Goal: Task Accomplishment & Management: Manage account settings

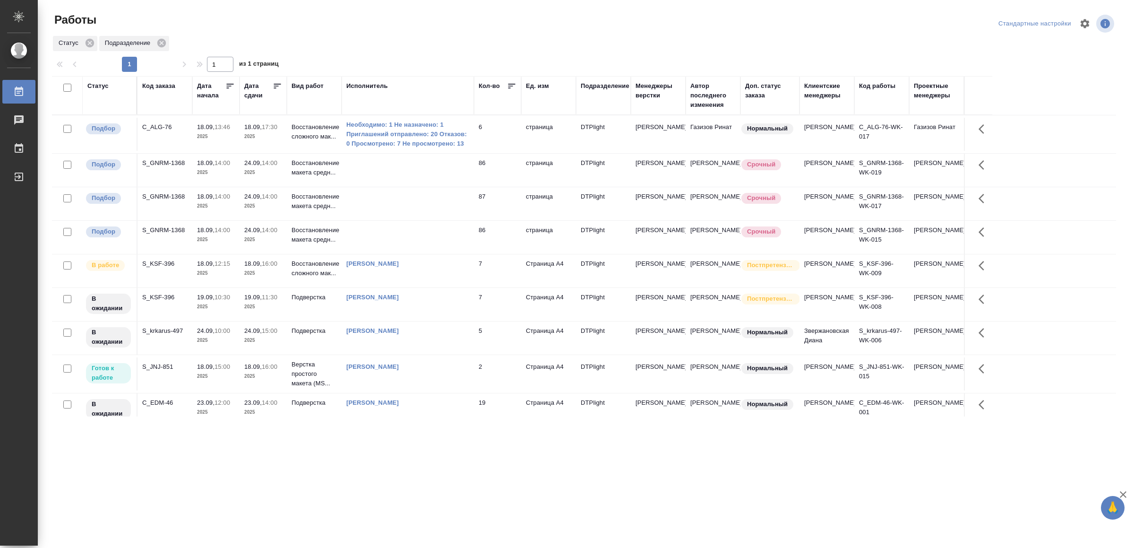
click at [429, 167] on td at bounding box center [408, 170] width 132 height 33
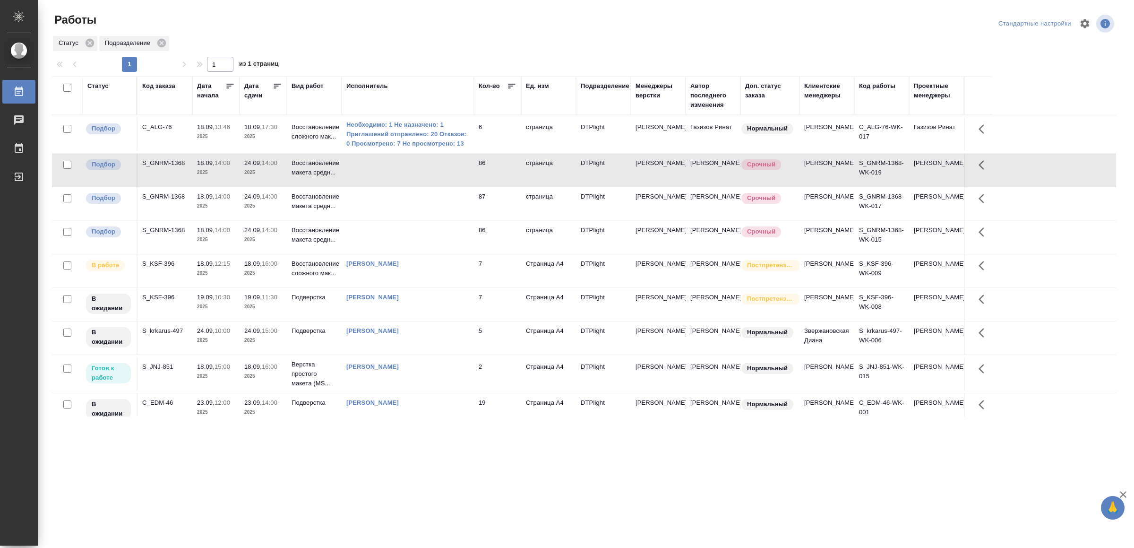
click at [429, 167] on td at bounding box center [408, 170] width 132 height 33
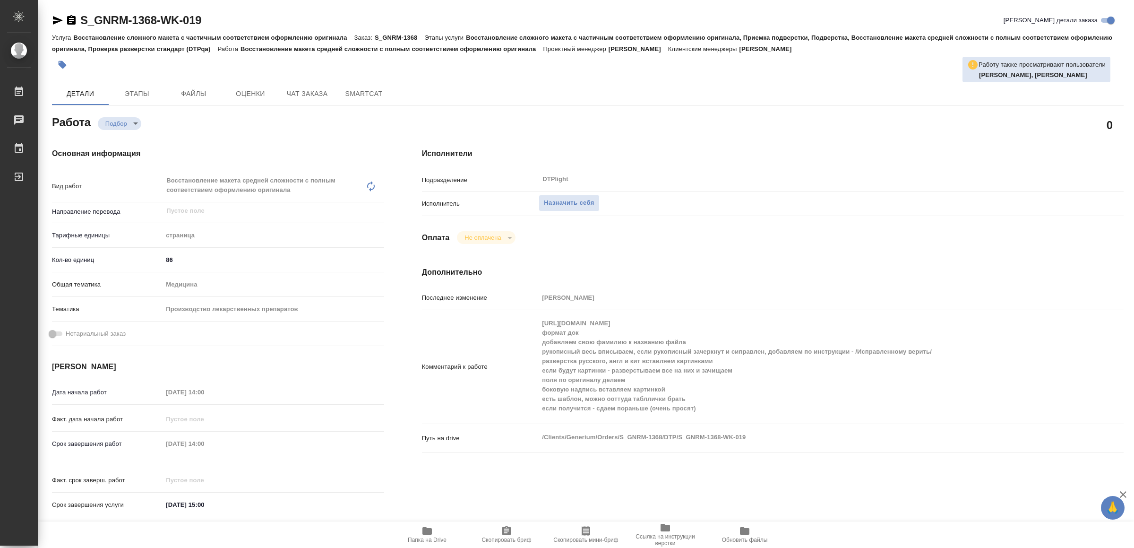
click at [436, 526] on span "Папка на Drive" at bounding box center [427, 534] width 68 height 18
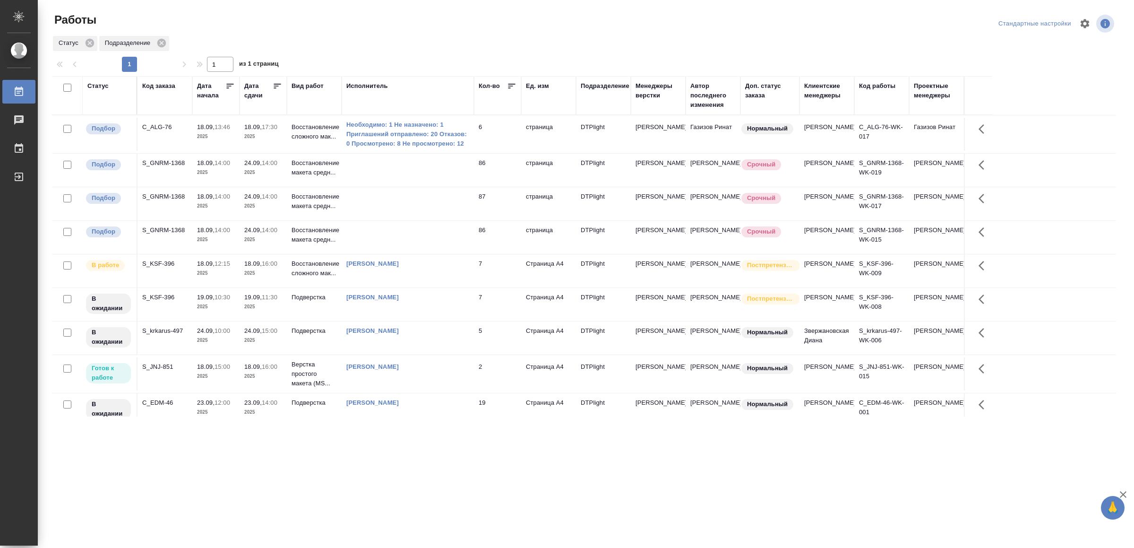
scroll to position [66, 0]
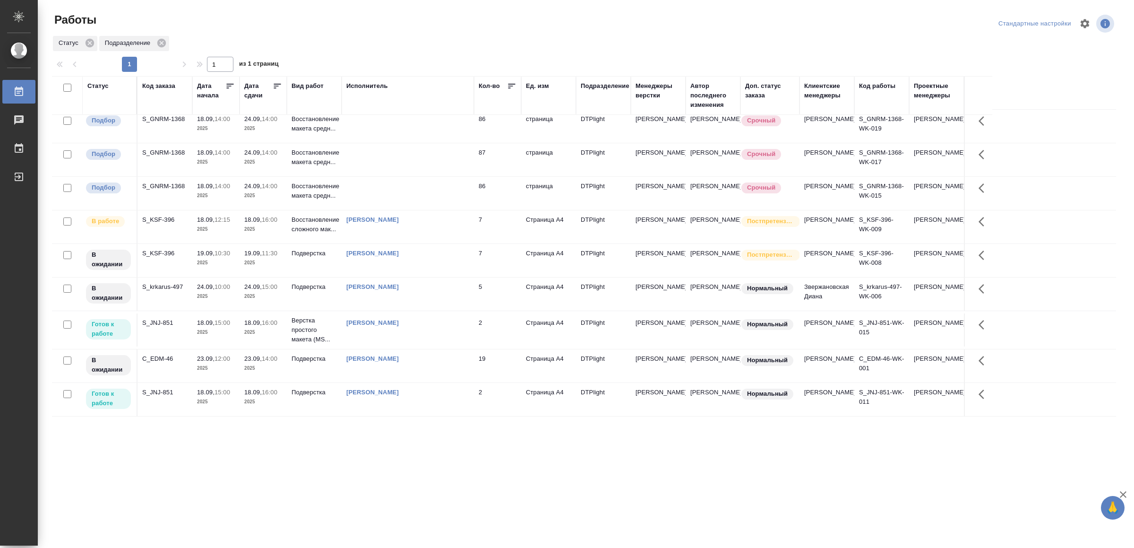
click at [429, 323] on div "[PERSON_NAME]" at bounding box center [407, 322] width 123 height 9
click at [453, 383] on td "[PERSON_NAME]" at bounding box center [408, 399] width 132 height 33
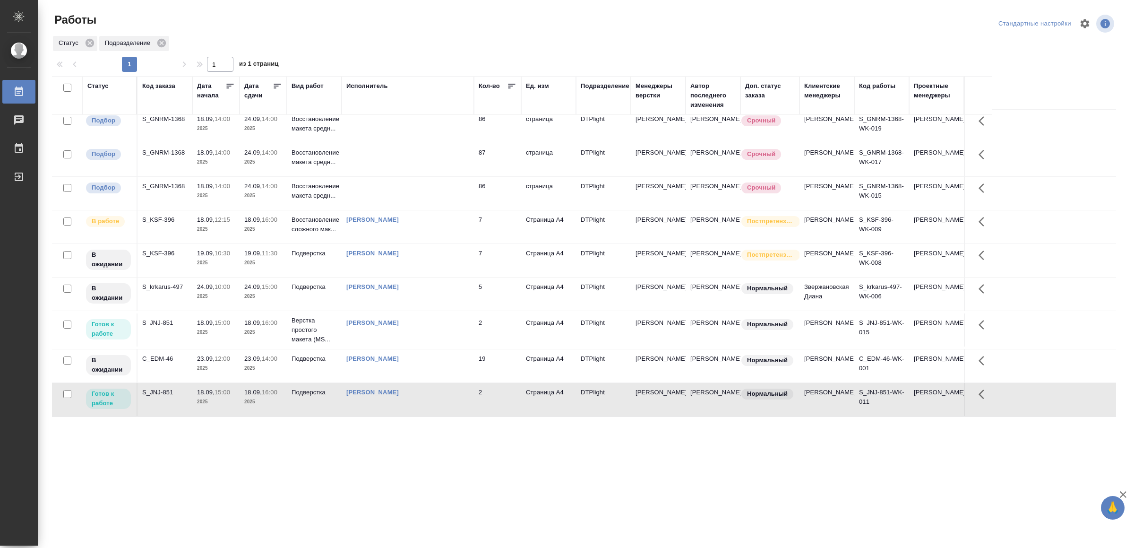
click at [453, 383] on td "[PERSON_NAME]" at bounding box center [408, 399] width 132 height 33
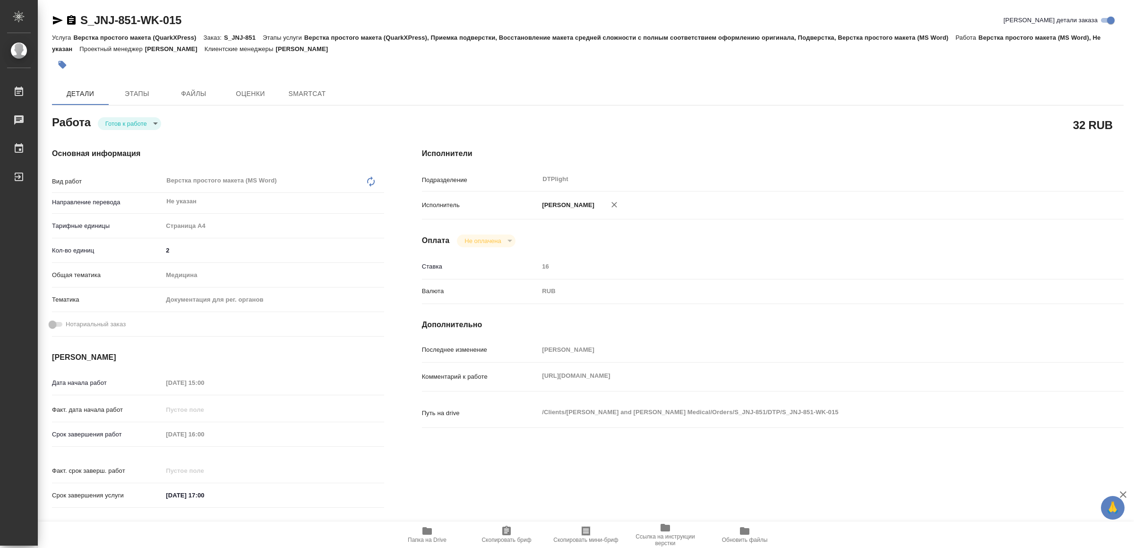
type textarea "x"
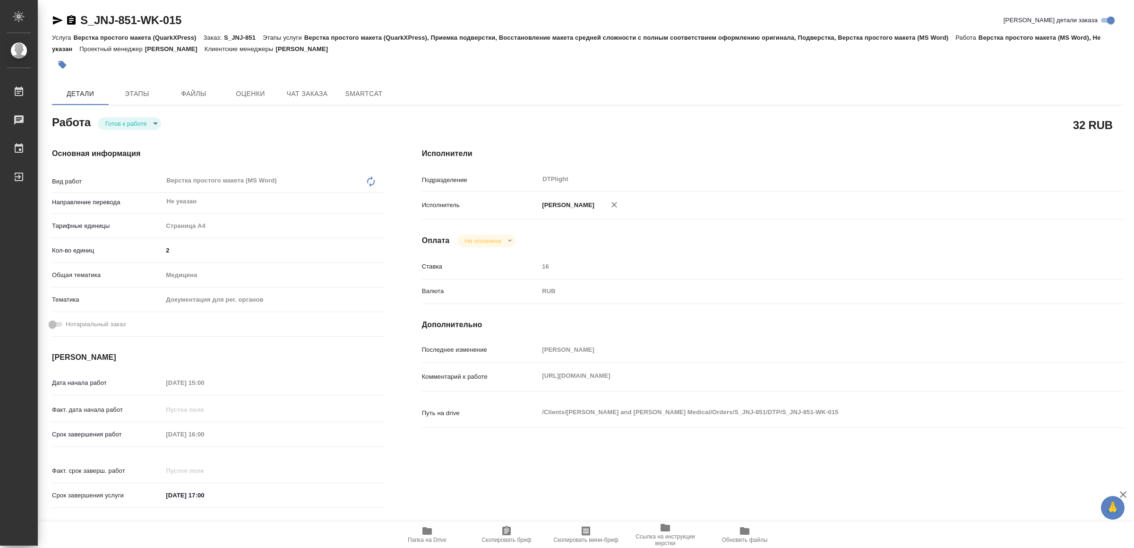
type textarea "x"
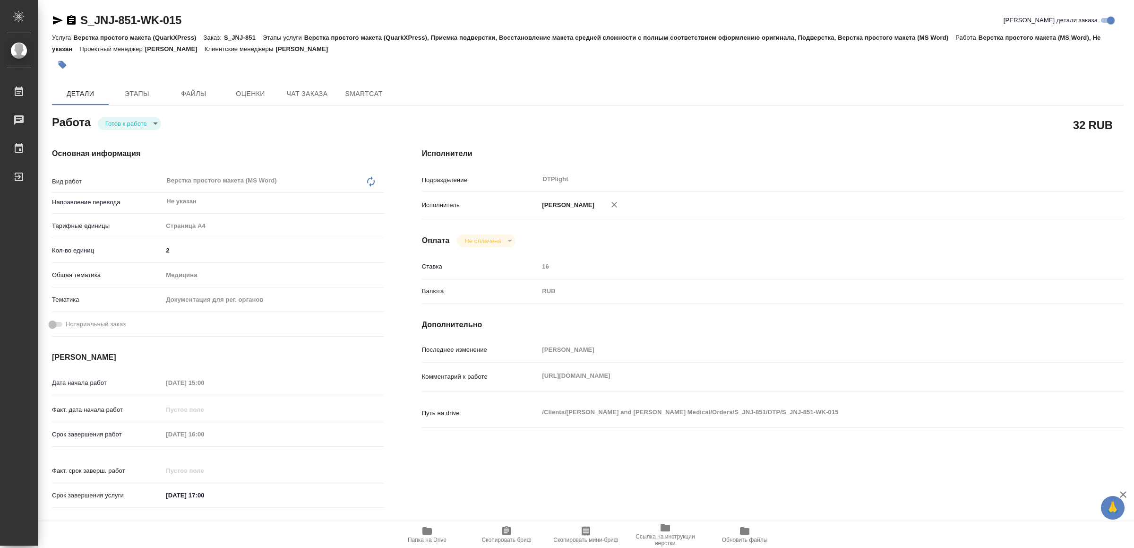
type textarea "x"
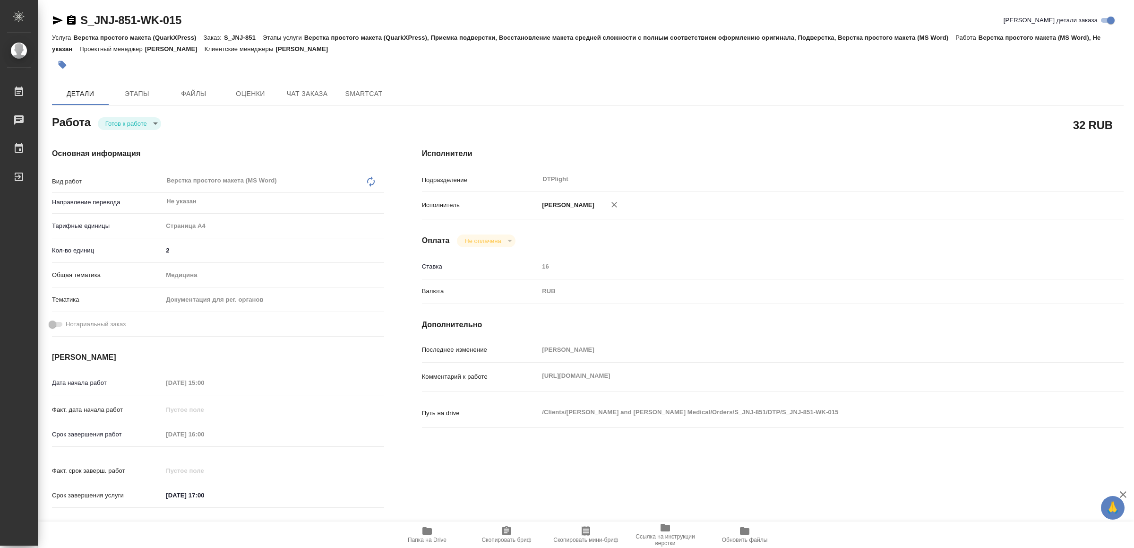
click at [536, 380] on div "Комментарий к работе https://drive.awatera.com/s/zCB2dw3b659Sgin x" at bounding box center [773, 376] width 702 height 21
click at [526, 375] on div "Комментарий к работе [URL][DOMAIN_NAME] x" at bounding box center [773, 376] width 702 height 21
click at [431, 539] on span "Папка на Drive" at bounding box center [427, 539] width 39 height 7
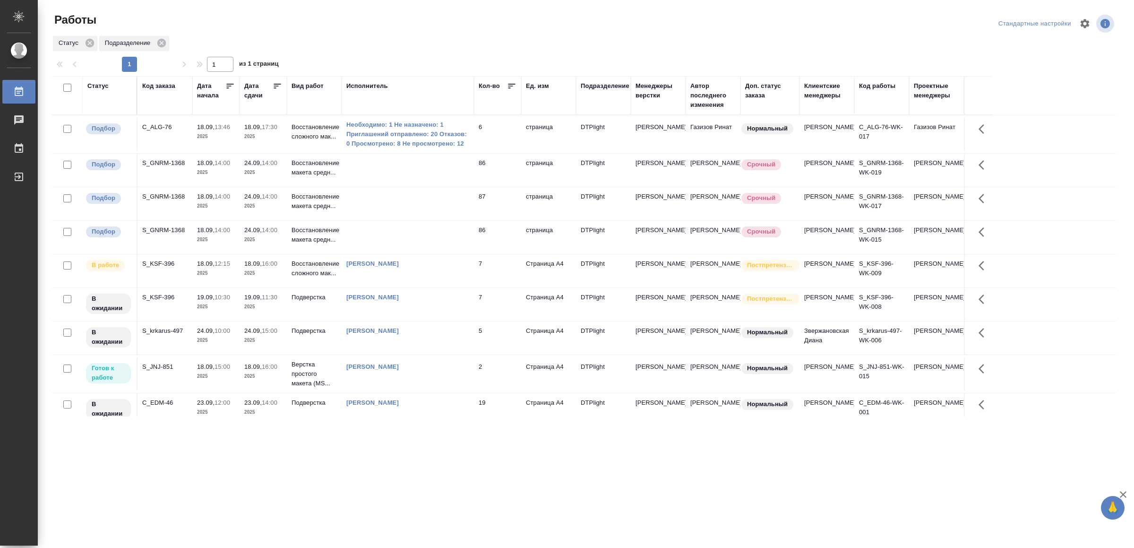
scroll to position [66, 0]
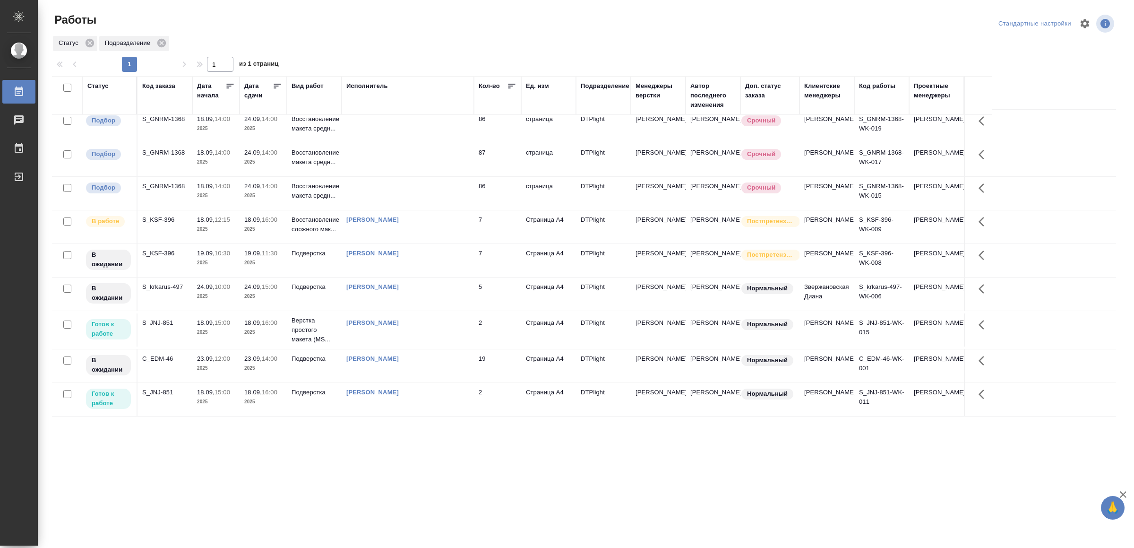
click at [421, 393] on div "[PERSON_NAME]" at bounding box center [407, 392] width 123 height 9
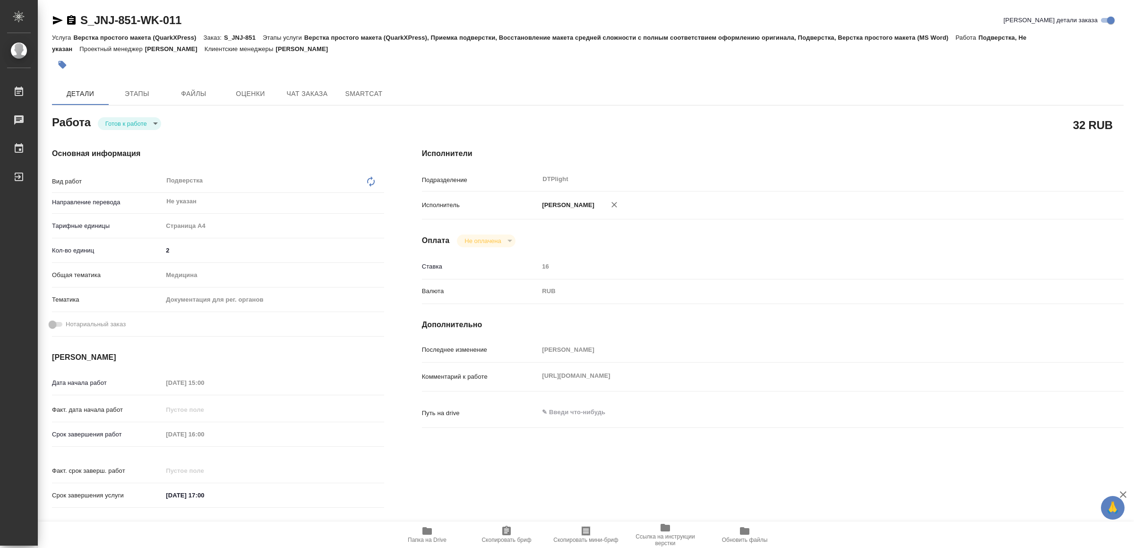
click at [438, 535] on span "Папка на Drive" at bounding box center [427, 534] width 68 height 18
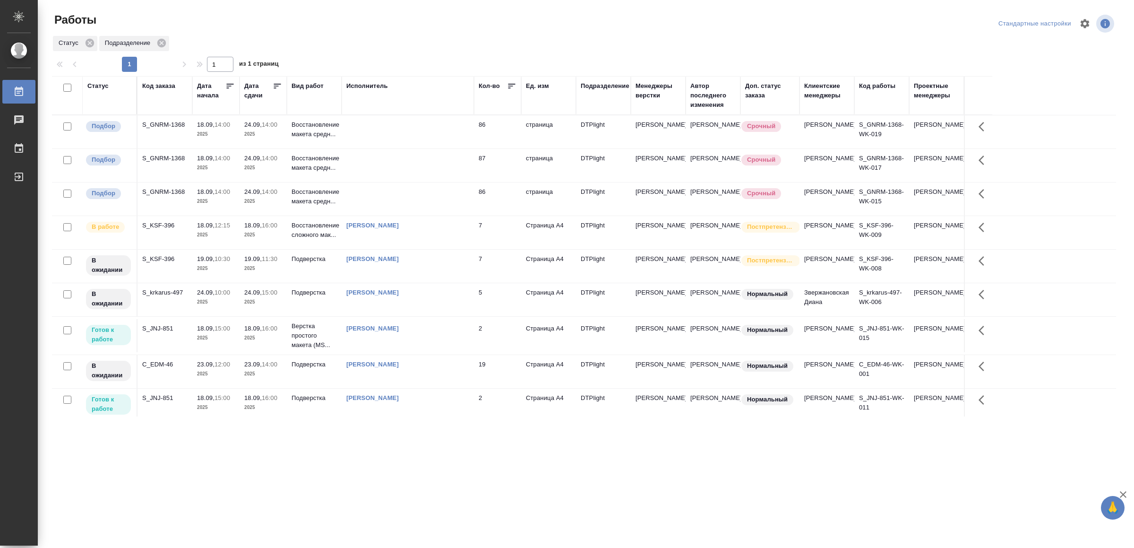
click at [434, 249] on td "[PERSON_NAME]" at bounding box center [408, 232] width 132 height 33
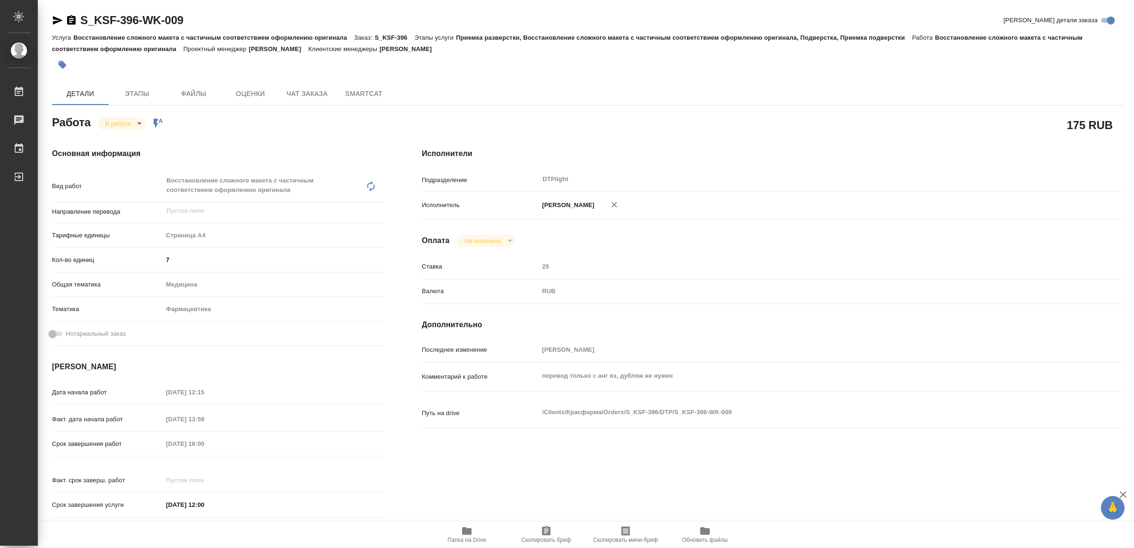
click at [466, 530] on icon "button" at bounding box center [466, 531] width 9 height 8
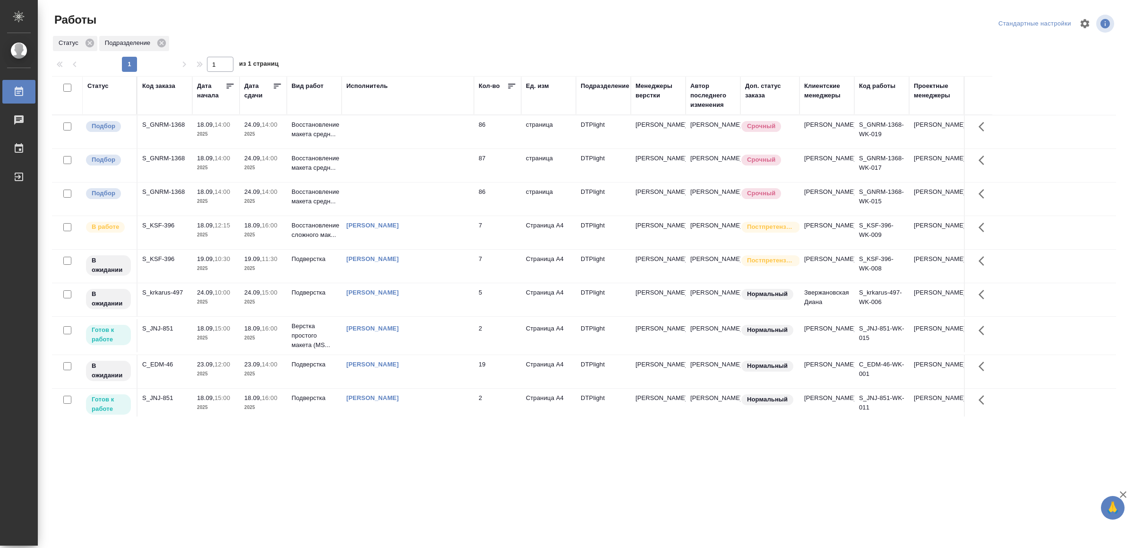
scroll to position [27, 0]
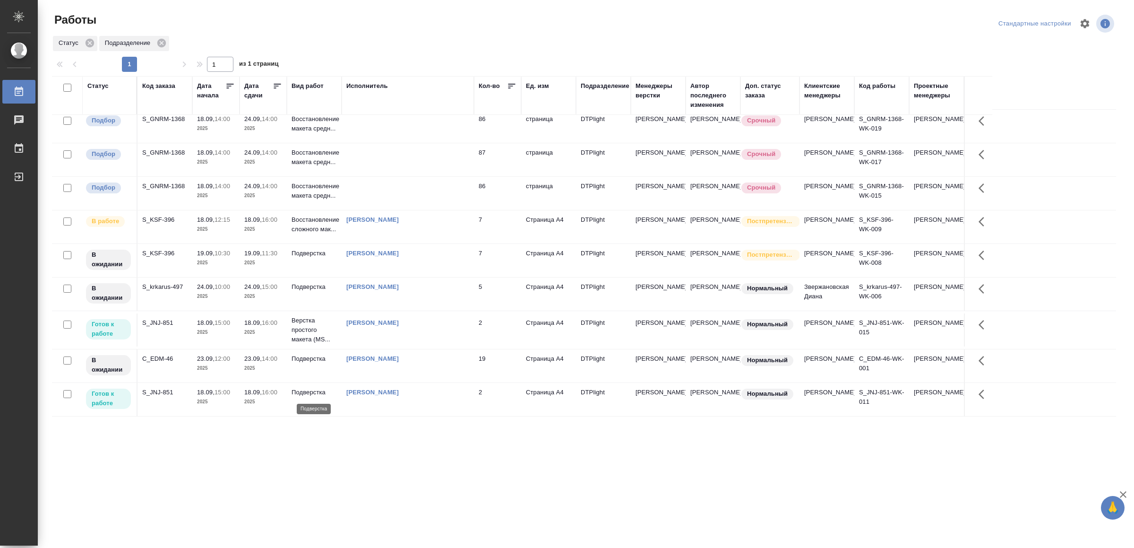
click at [312, 393] on p "Подверстка" at bounding box center [314, 392] width 45 height 9
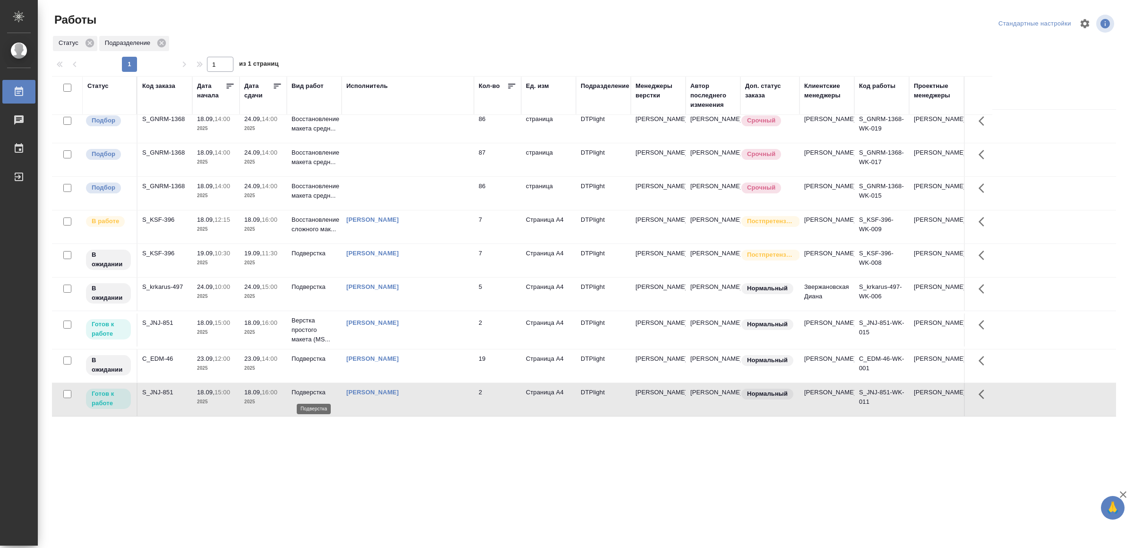
click at [312, 393] on p "Подверстка" at bounding box center [314, 392] width 45 height 9
click at [272, 327] on p "2025" at bounding box center [263, 331] width 38 height 9
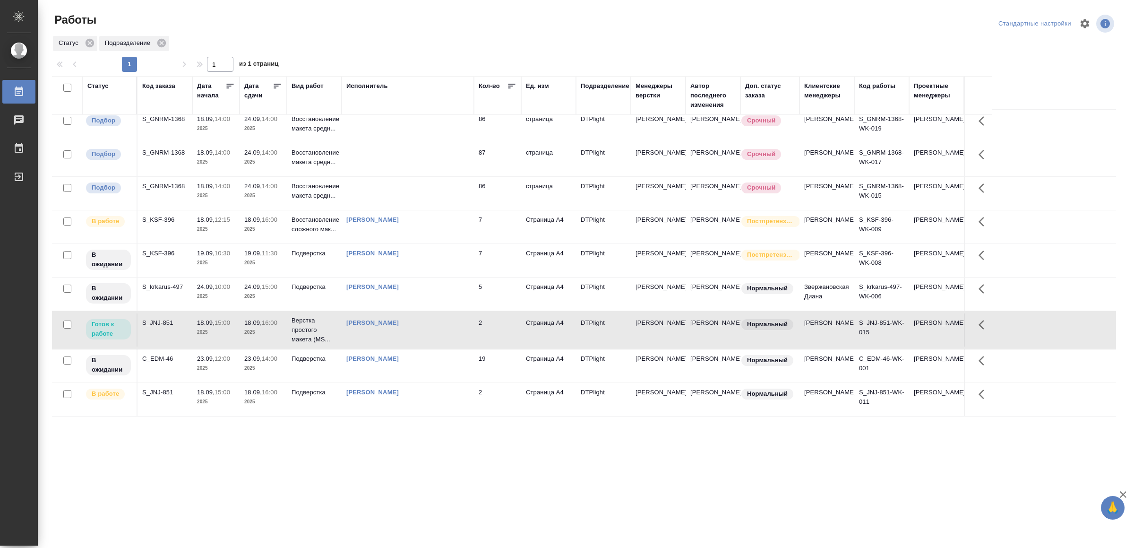
click at [272, 327] on p "2025" at bounding box center [263, 331] width 38 height 9
click at [478, 393] on td "2" at bounding box center [497, 399] width 47 height 33
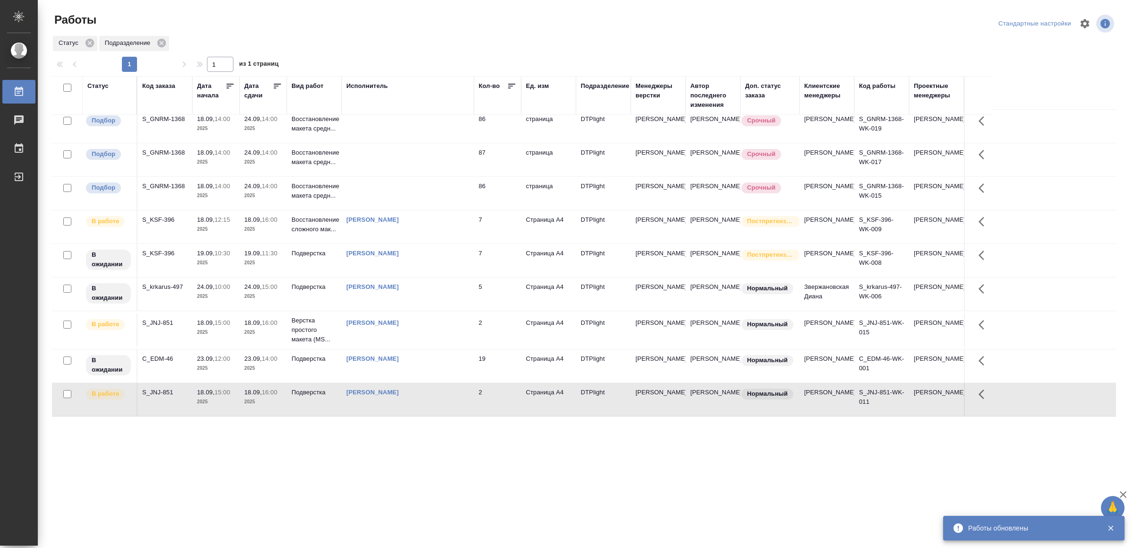
click at [478, 393] on td "2" at bounding box center [497, 399] width 47 height 33
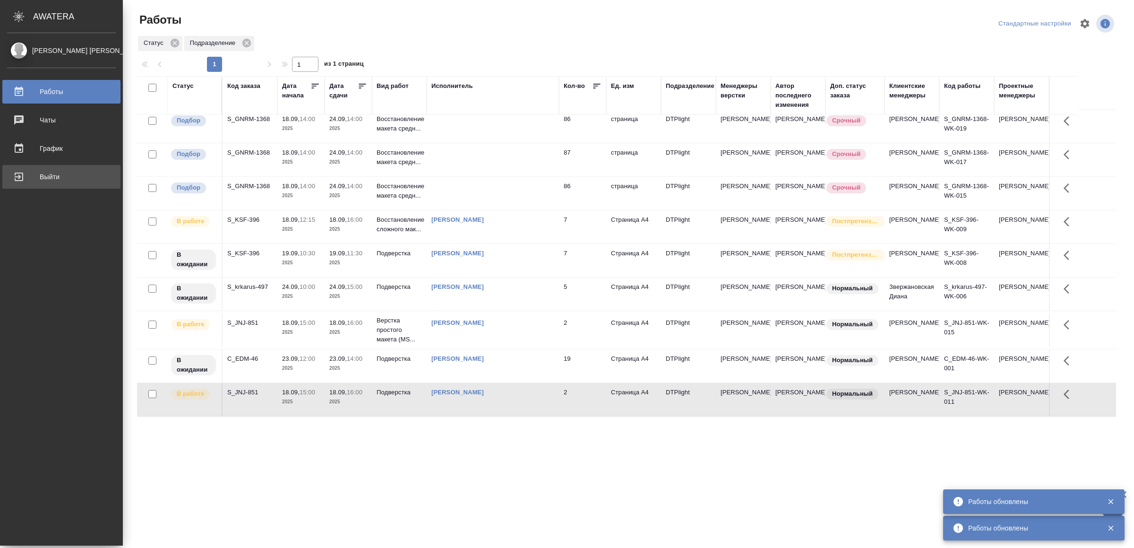
click at [35, 180] on div "Выйти" at bounding box center [61, 177] width 109 height 14
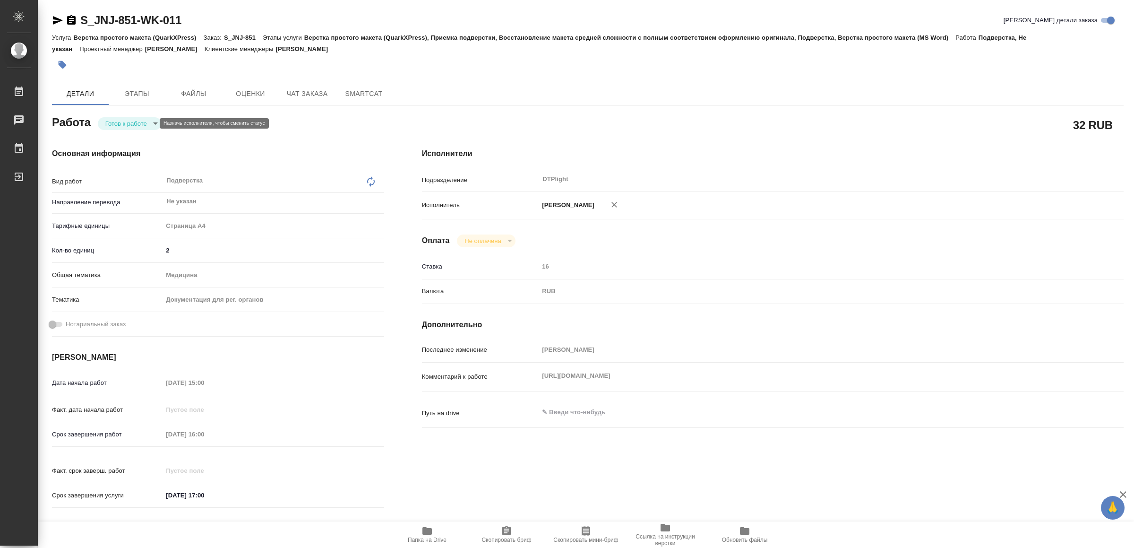
click at [138, 125] on body "🙏 .cls-1 fill:#fff; AWATERA Yamkovenko Vera Работы Чаты График Выйти S_JNJ-851-…" at bounding box center [567, 274] width 1134 height 548
click at [137, 122] on button "В работе" at bounding box center [121, 123] width 31 height 10
type textarea "x"
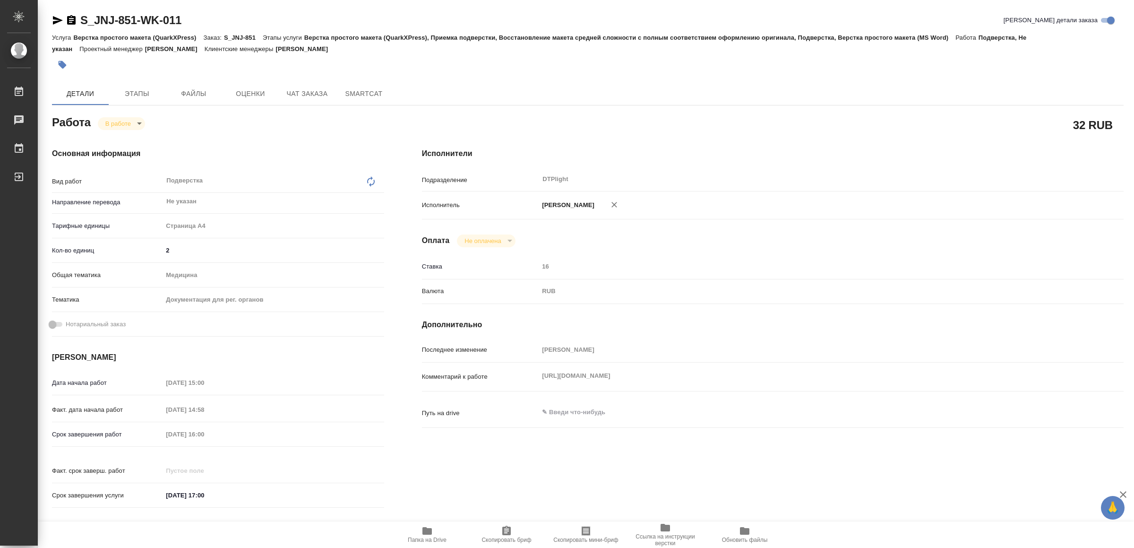
type textarea "x"
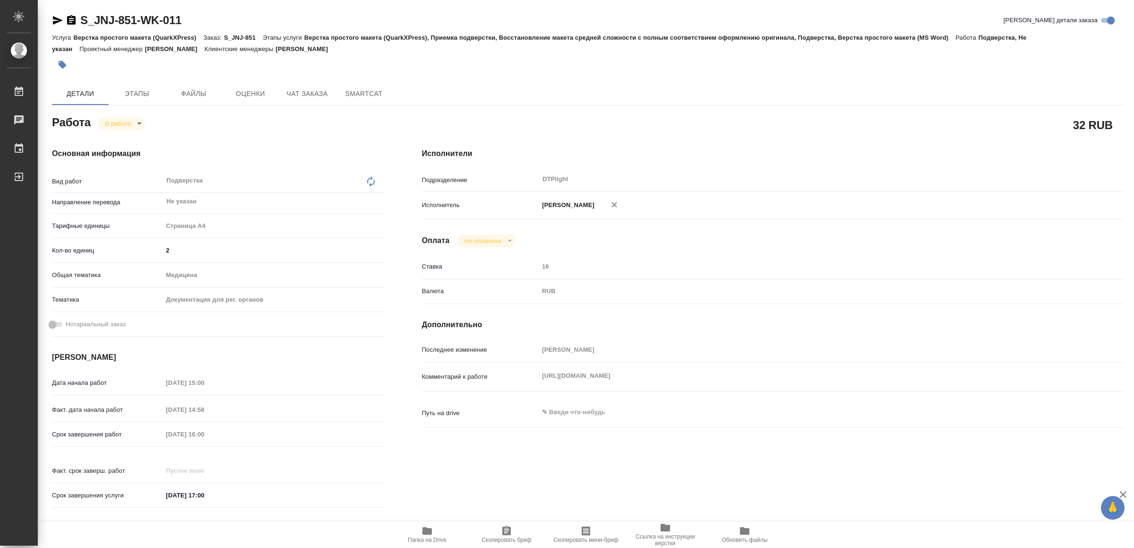
type textarea "x"
drag, startPoint x: 54, startPoint y: 18, endPoint x: 47, endPoint y: 4, distance: 15.9
click at [54, 17] on icon "button" at bounding box center [58, 20] width 10 height 9
type textarea "x"
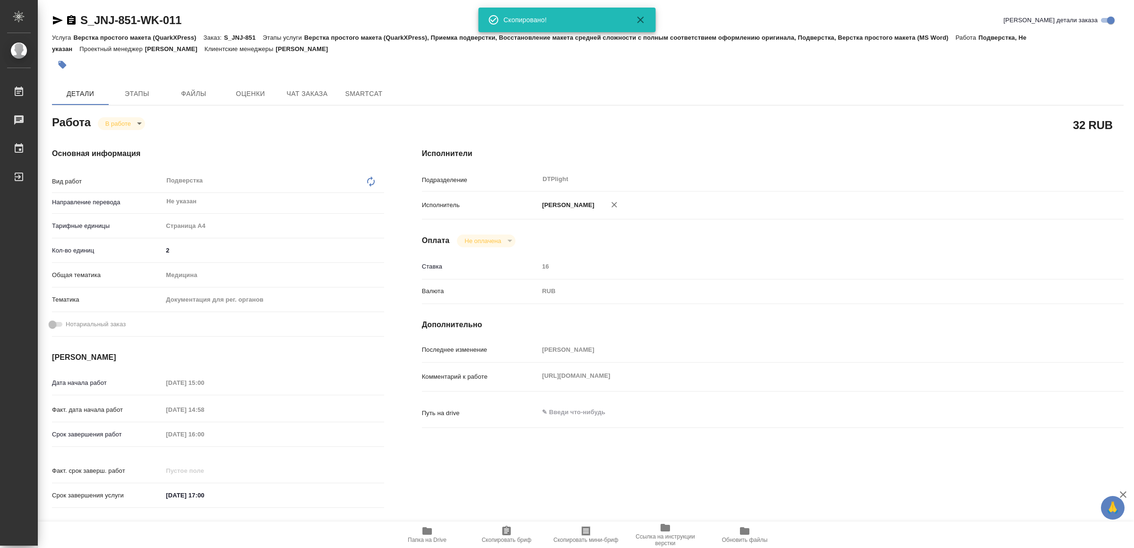
type textarea "x"
click at [487, 370] on div "Комментарий к работе https://drive.awatera.com/s/zCB2dw3b659Sgin x" at bounding box center [773, 376] width 702 height 21
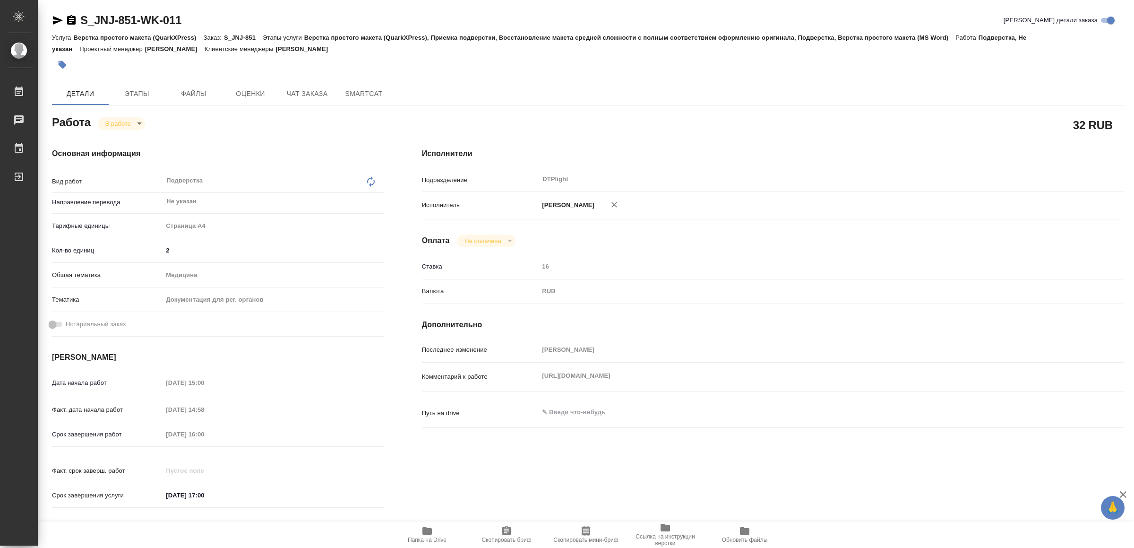
click at [425, 534] on icon "button" at bounding box center [426, 531] width 9 height 8
click at [424, 535] on icon "button" at bounding box center [427, 530] width 11 height 11
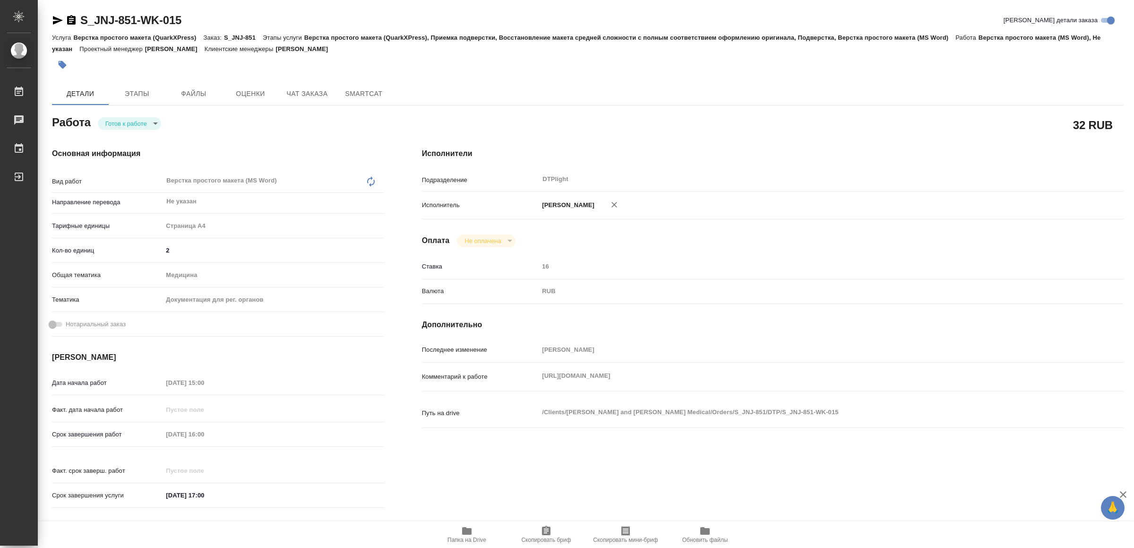
click at [118, 118] on body "🙏 .cls-1 fill:#fff; AWATERA Yamkovenko [PERSON_NAME] Работы Чаты График Выйти S…" at bounding box center [567, 274] width 1134 height 548
click at [118, 118] on button "В работе" at bounding box center [121, 123] width 31 height 10
type textarea "x"
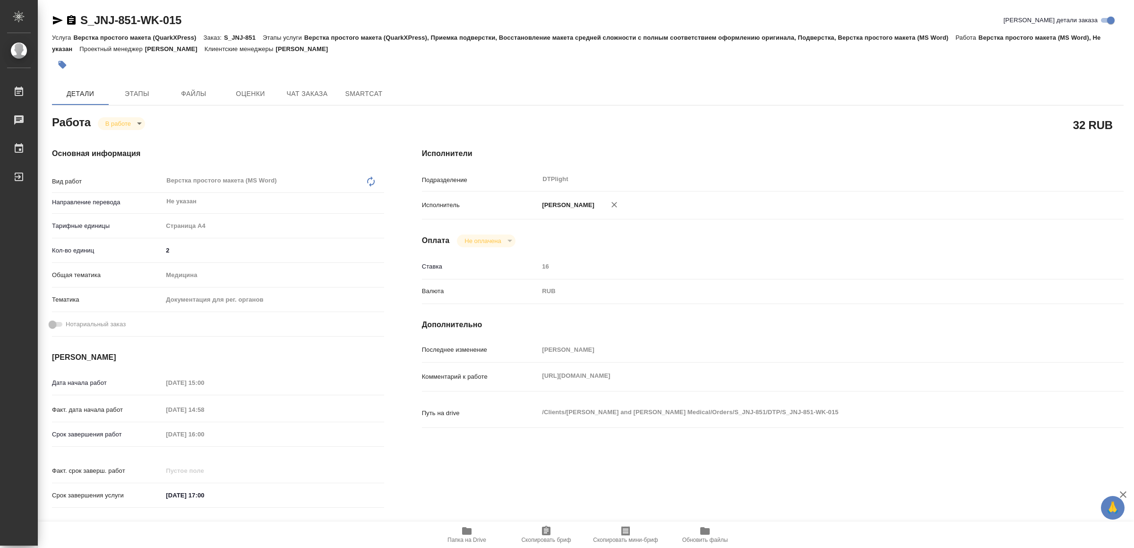
type textarea "x"
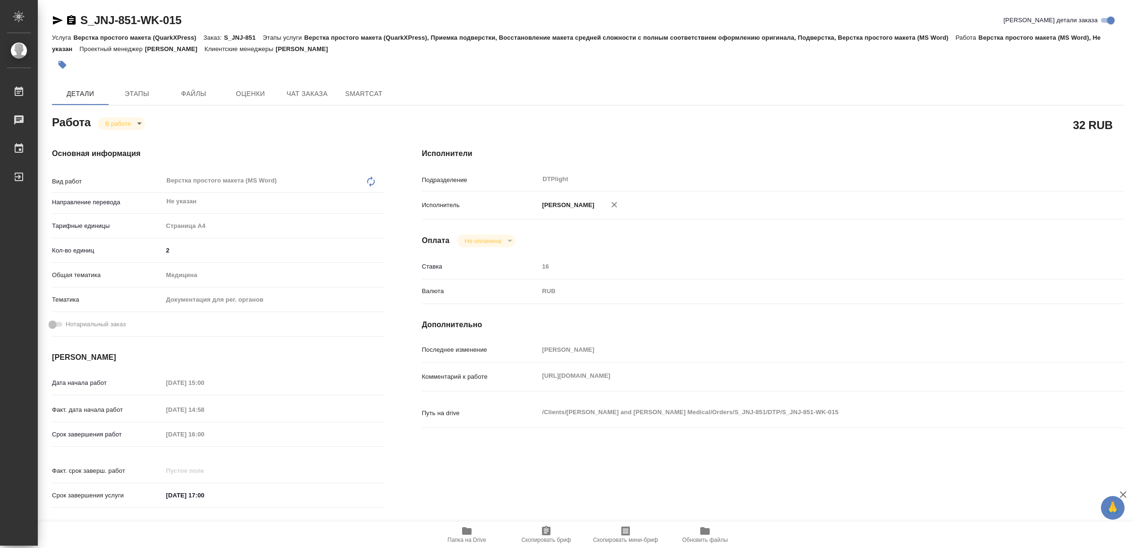
type textarea "x"
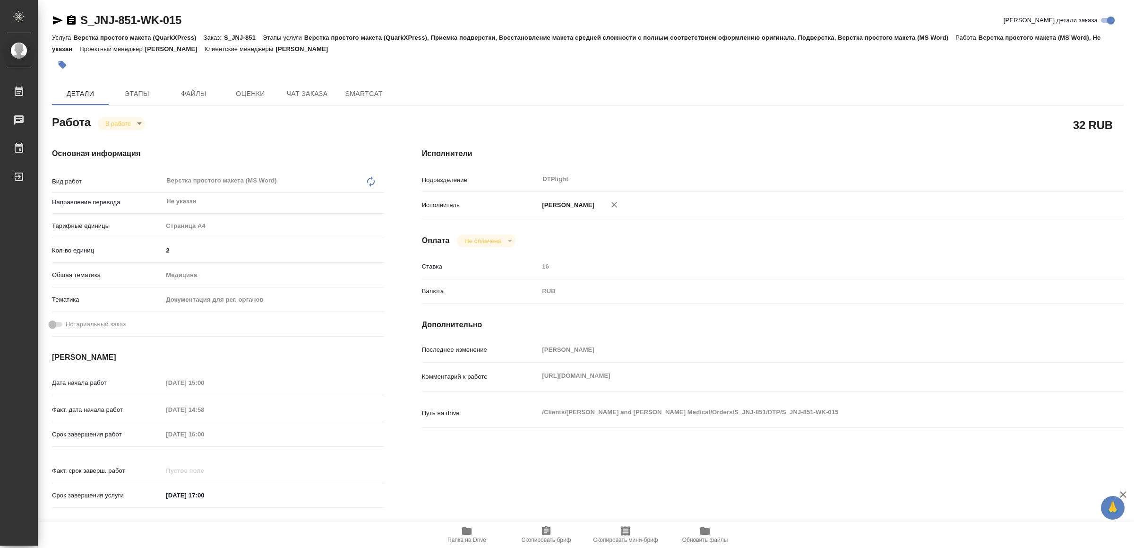
type textarea "x"
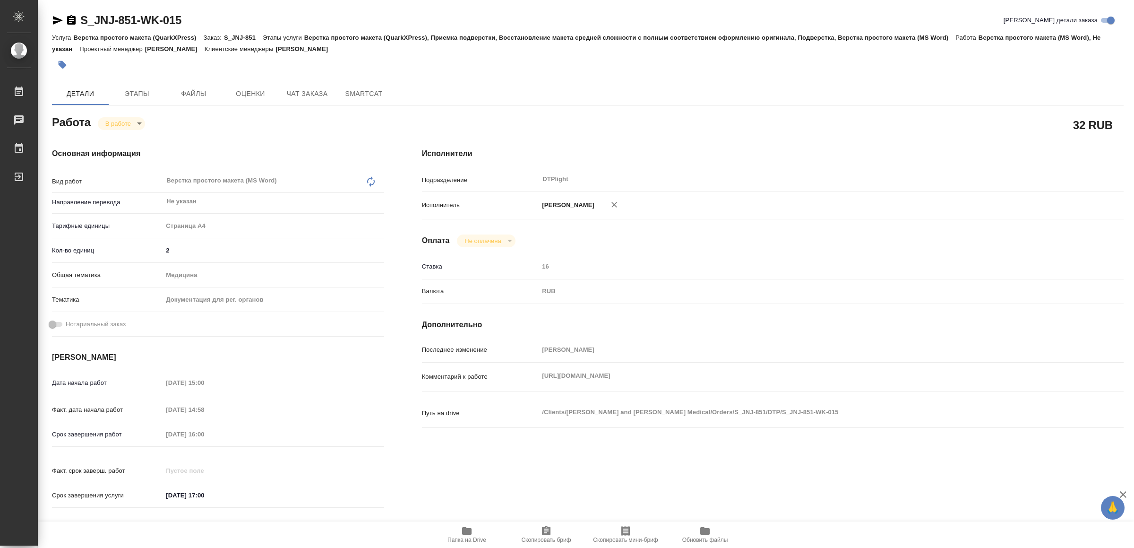
type textarea "x"
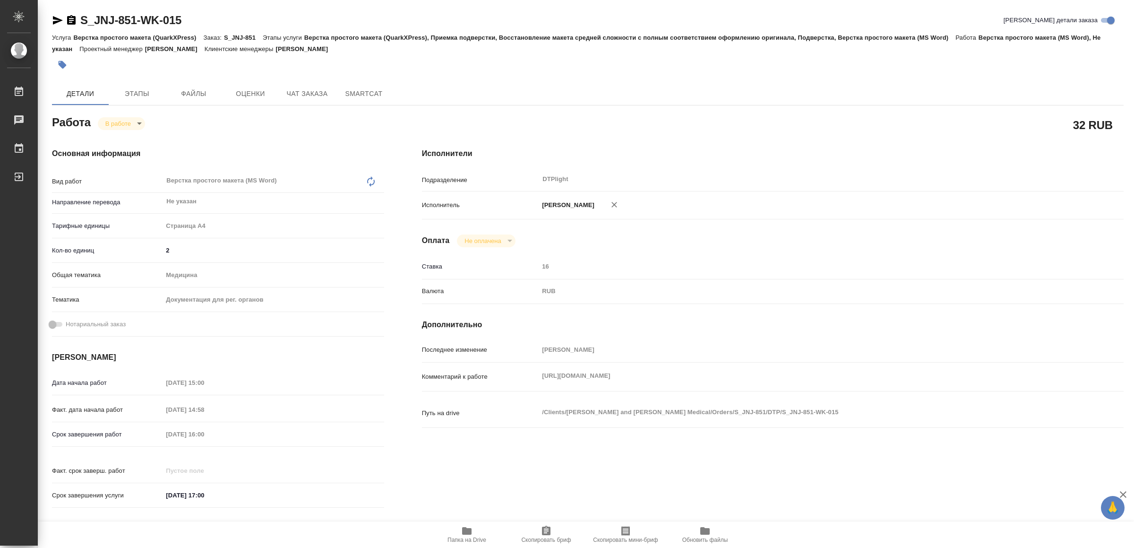
type textarea "x"
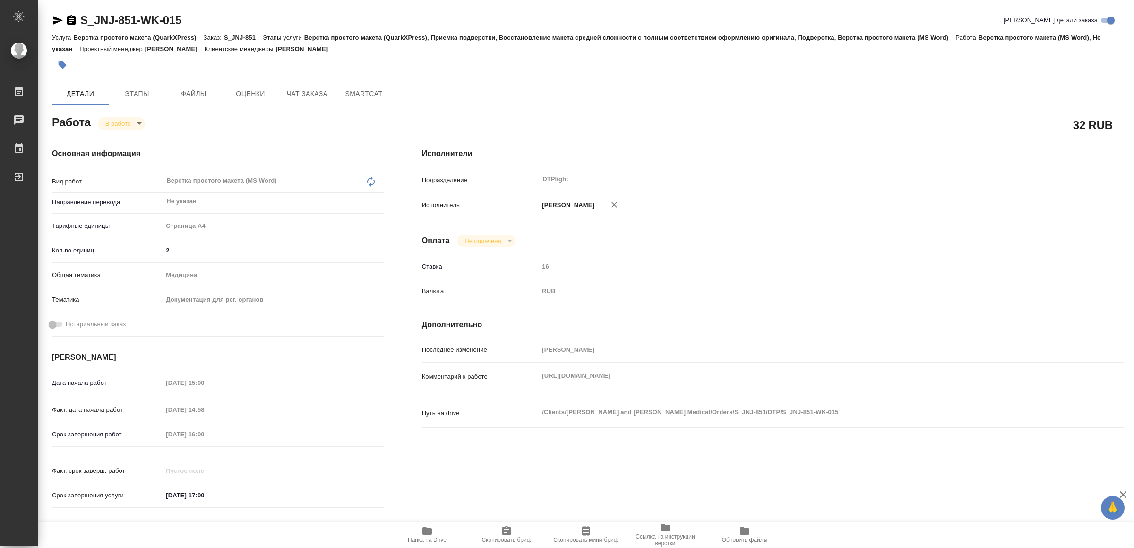
type textarea "x"
click at [55, 16] on icon "button" at bounding box center [57, 20] width 11 height 11
click at [430, 538] on span "Папка на Drive" at bounding box center [427, 539] width 39 height 7
click at [426, 535] on icon "button" at bounding box center [427, 530] width 11 height 11
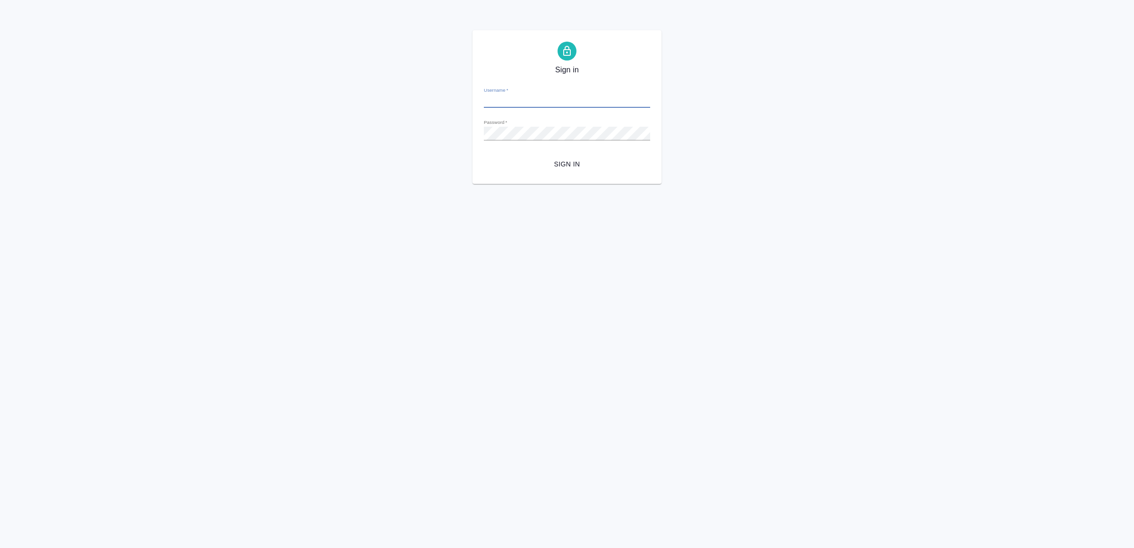
type input "[EMAIL_ADDRESS][DOMAIN_NAME]"
click at [560, 164] on span "Sign in" at bounding box center [566, 164] width 151 height 12
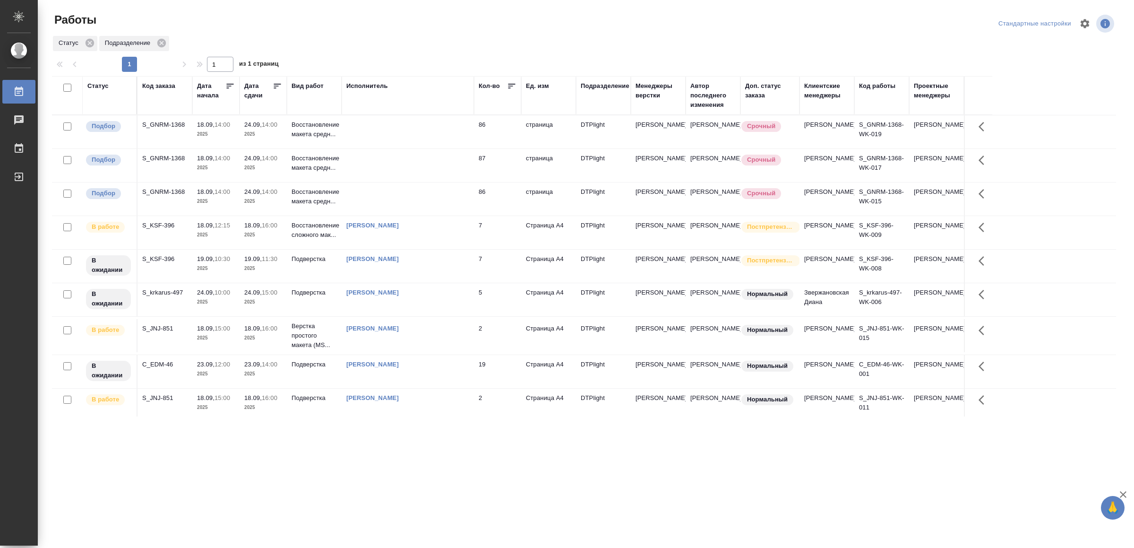
click at [452, 333] on div "[PERSON_NAME]" at bounding box center [407, 328] width 123 height 9
click at [451, 333] on div "[PERSON_NAME]" at bounding box center [407, 328] width 123 height 9
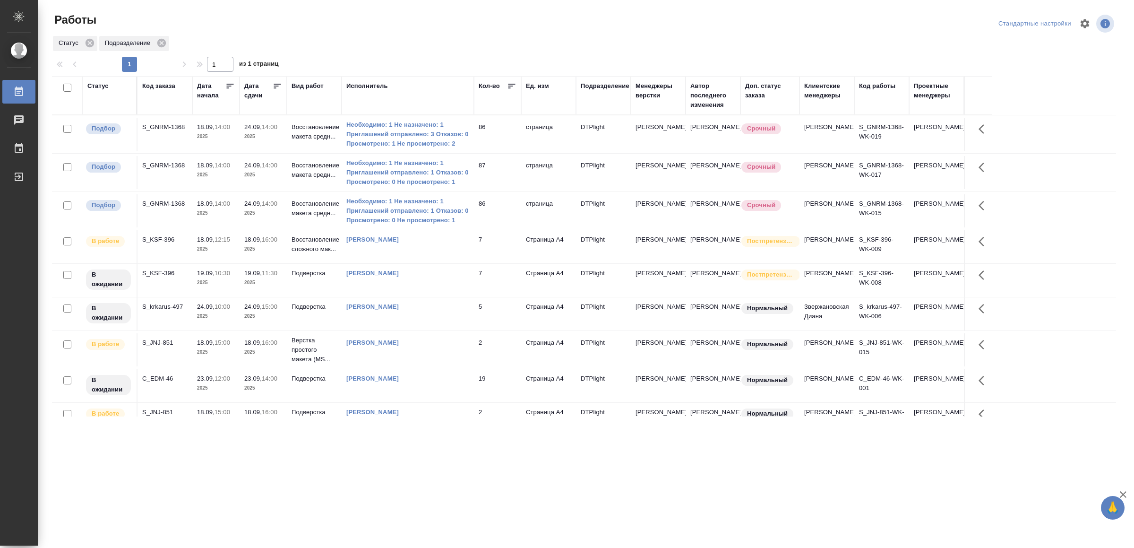
scroll to position [27, 0]
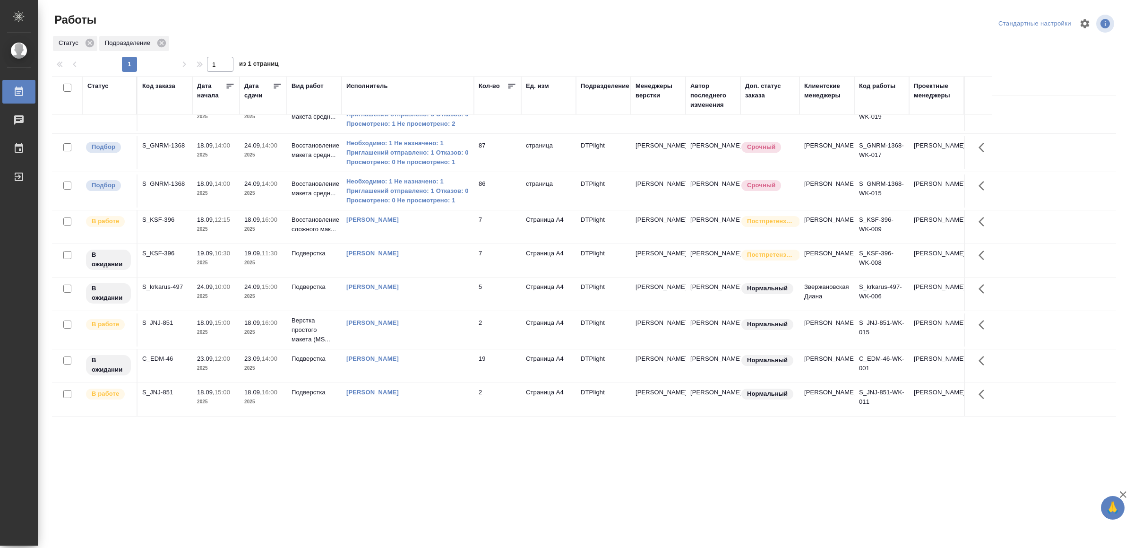
click at [424, 396] on div "[PERSON_NAME]" at bounding box center [407, 392] width 123 height 9
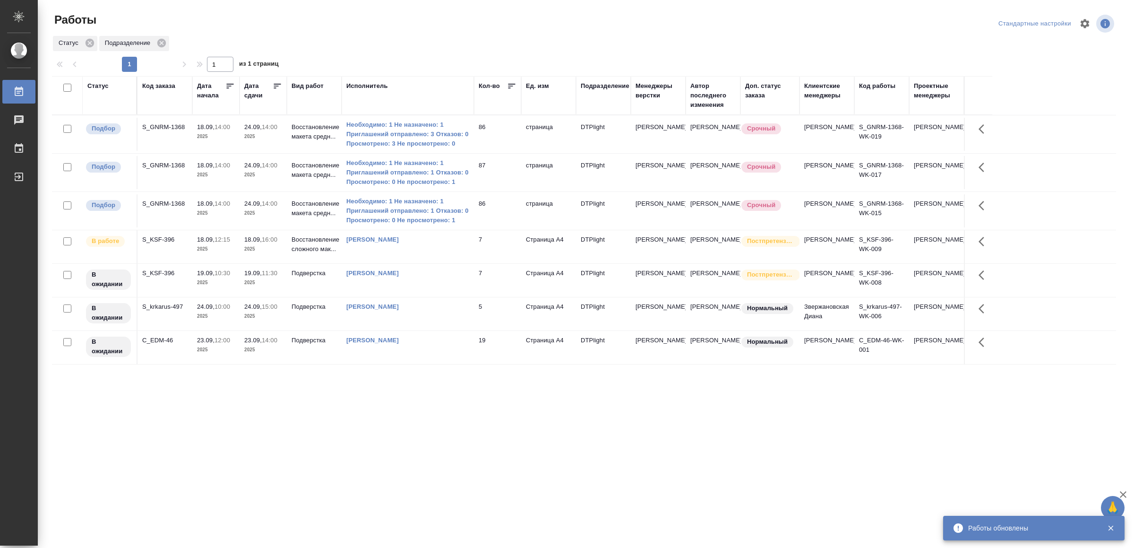
scroll to position [0, 0]
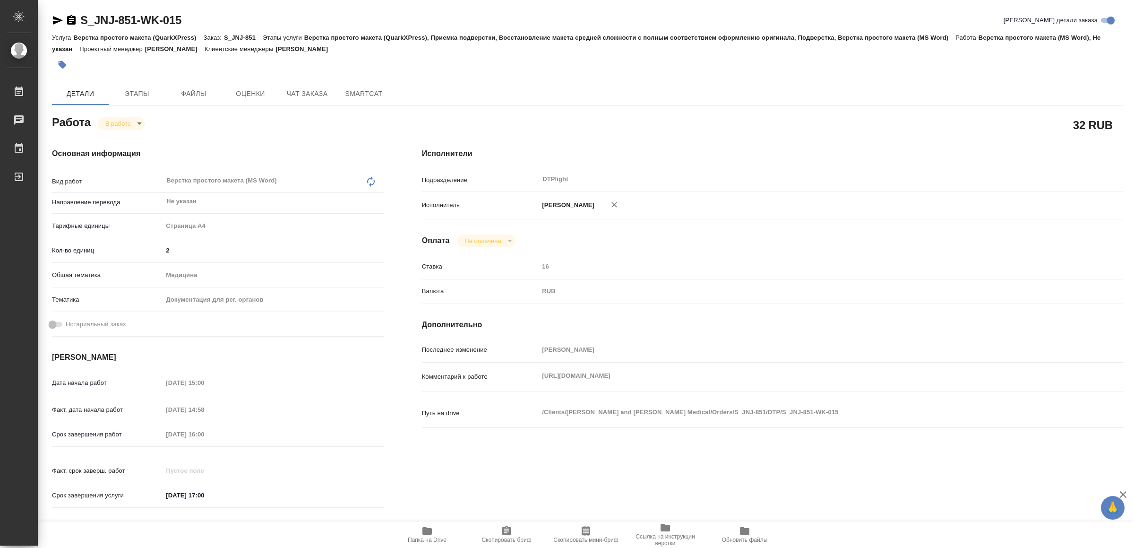
click at [423, 535] on icon "button" at bounding box center [427, 530] width 11 height 11
click at [124, 123] on body "🙏 .cls-1 fill:#fff; AWATERA Yamkovenko [PERSON_NAME] Работы 0 Чаты График Выйти…" at bounding box center [567, 274] width 1134 height 548
click at [131, 135] on button "Выполнен" at bounding box center [123, 139] width 34 height 10
type textarea "x"
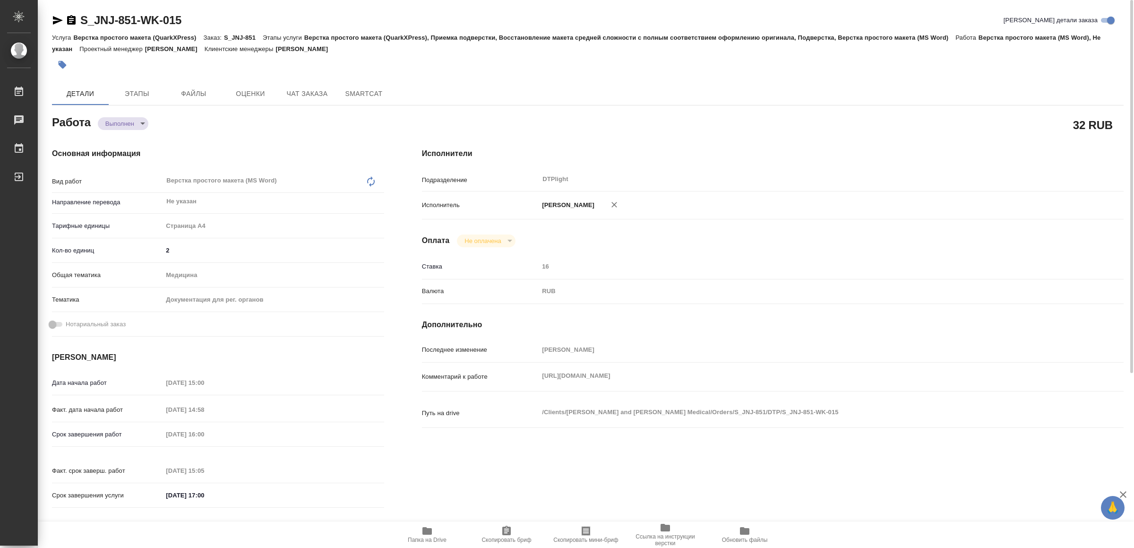
type textarea "x"
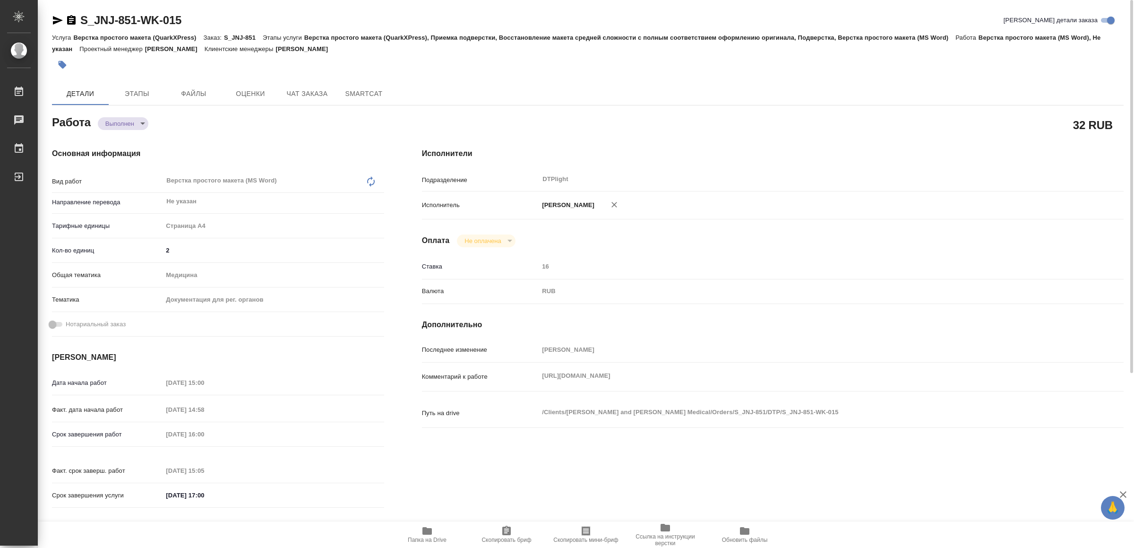
type textarea "x"
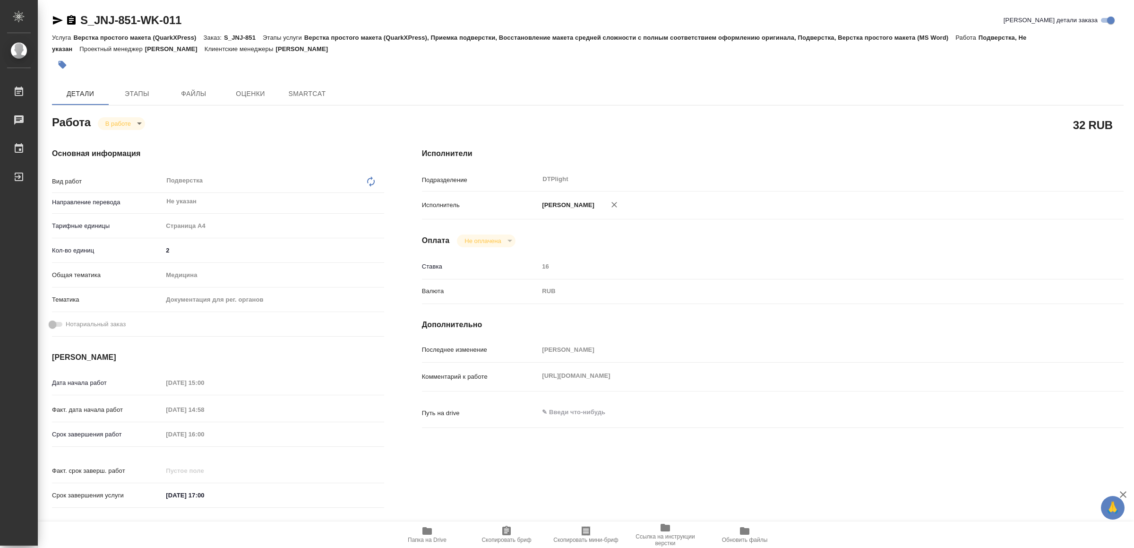
type textarea "x"
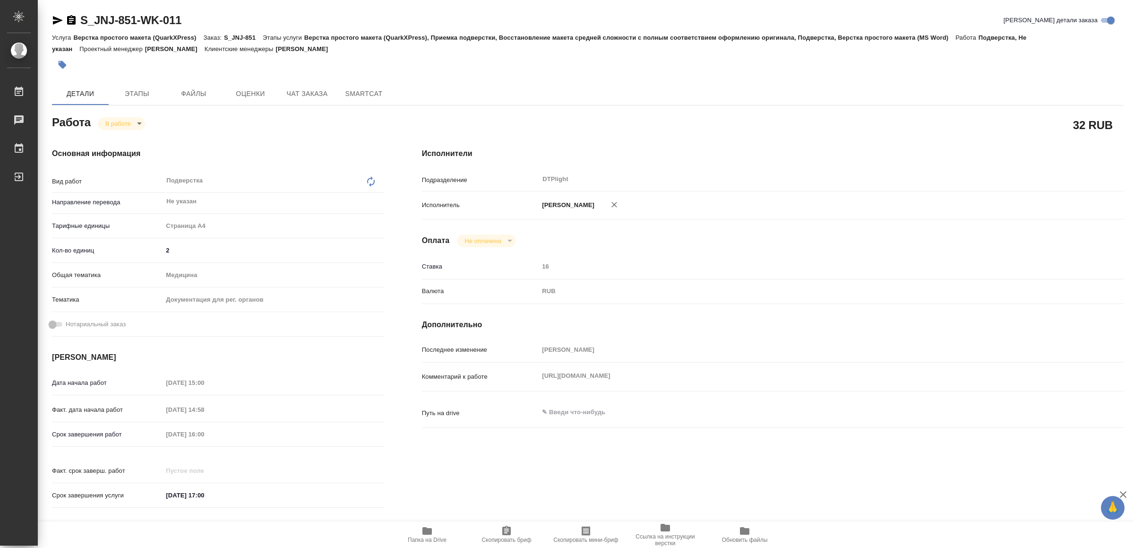
type textarea "x"
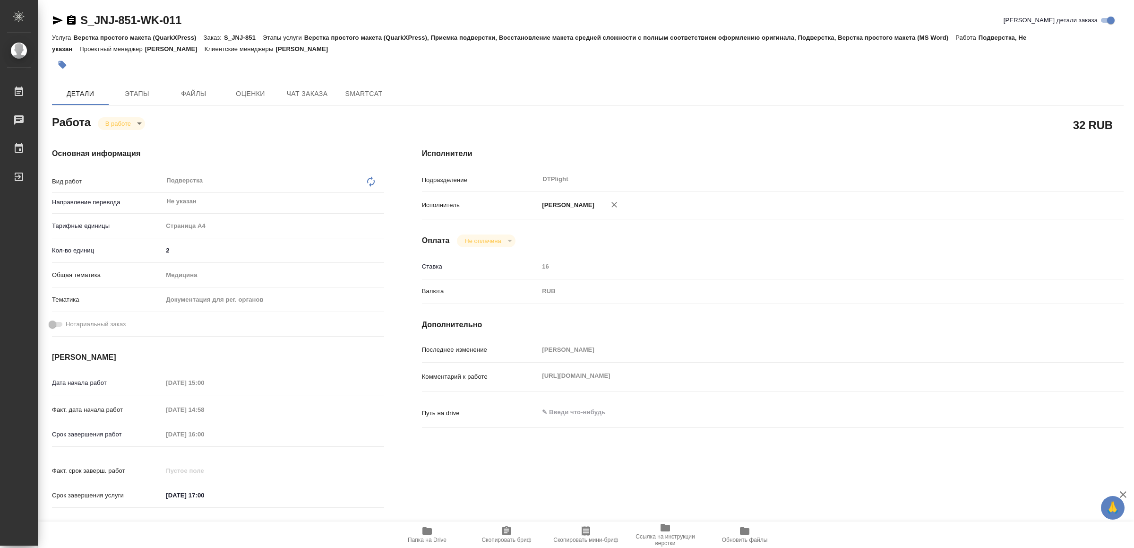
type textarea "x"
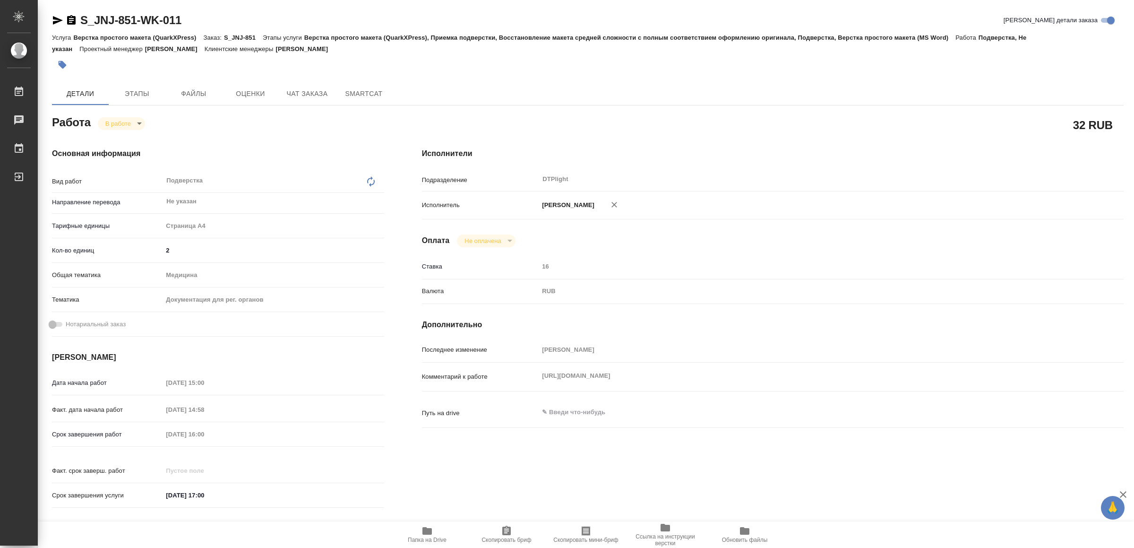
click at [517, 376] on div "Комментарий к работе https://drive.awatera.com/s/zCB2dw3b659Sgin x" at bounding box center [773, 376] width 702 height 21
click at [440, 529] on span "Папка на Drive" at bounding box center [427, 534] width 68 height 18
click at [434, 535] on span "Папка на Drive" at bounding box center [427, 534] width 68 height 18
click at [52, 21] on icon "button" at bounding box center [57, 20] width 11 height 11
click at [57, 15] on icon "button" at bounding box center [57, 20] width 11 height 11
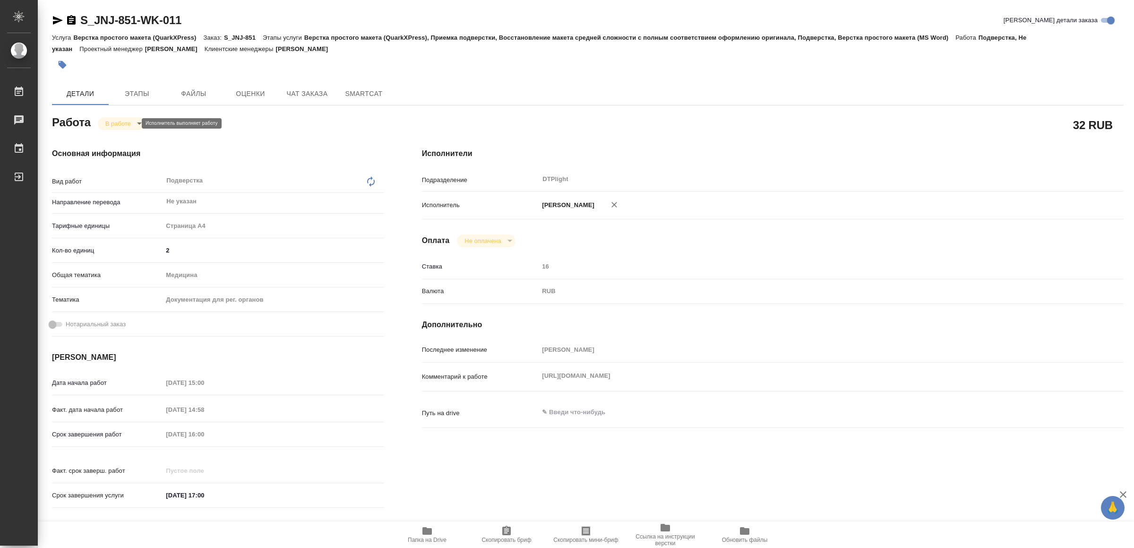
click at [121, 122] on body "🙏 .cls-1 fill:#fff; AWATERA Yamkovenko Vera Работы 0 Чаты График Выйти S_JNJ-85…" at bounding box center [567, 274] width 1134 height 548
click at [130, 133] on li "Выполнен" at bounding box center [129, 139] width 62 height 16
type textarea "x"
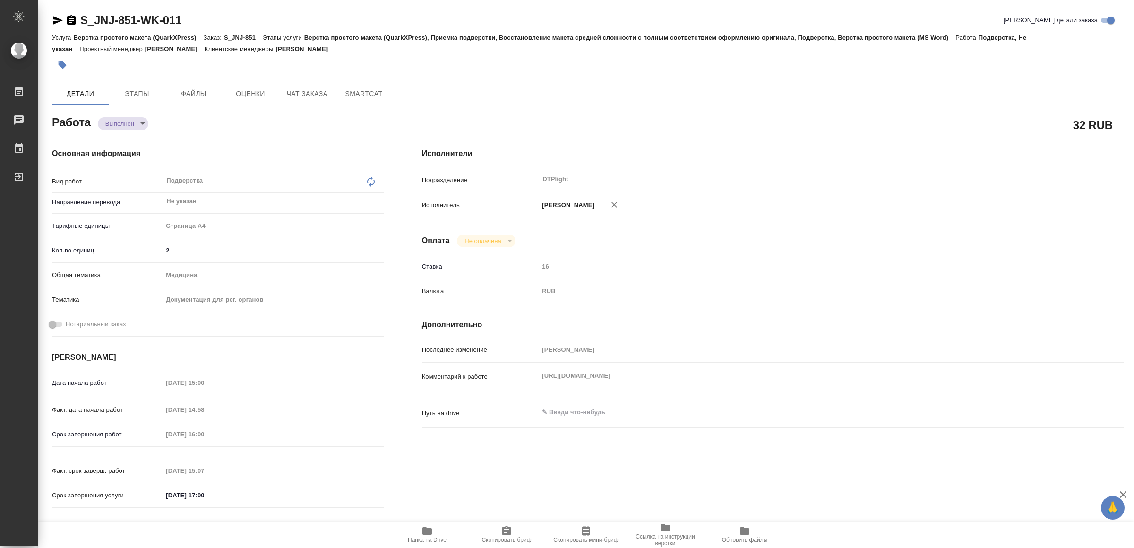
type textarea "x"
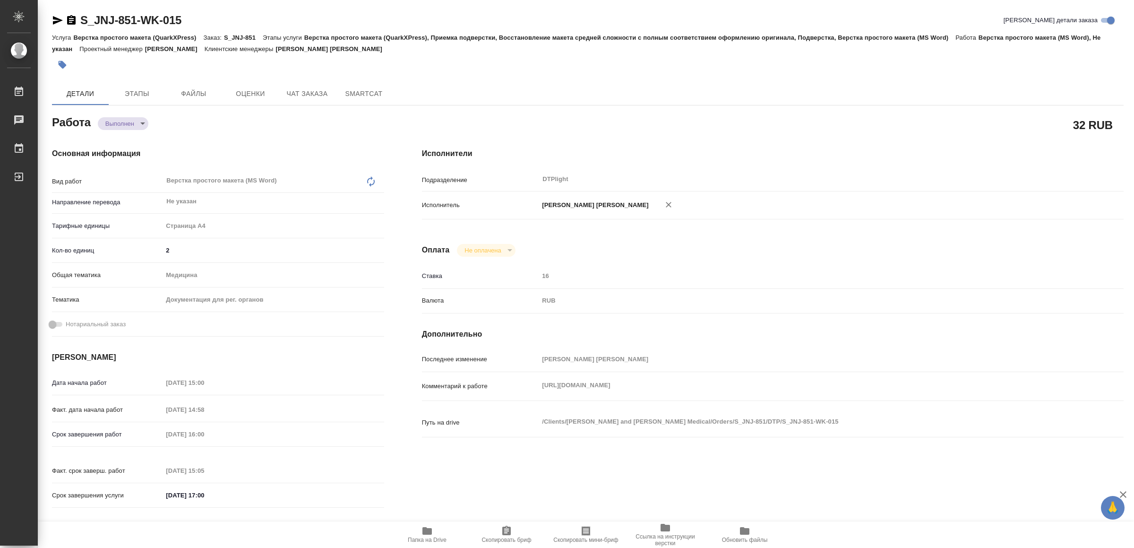
click at [427, 528] on icon "button" at bounding box center [426, 531] width 9 height 8
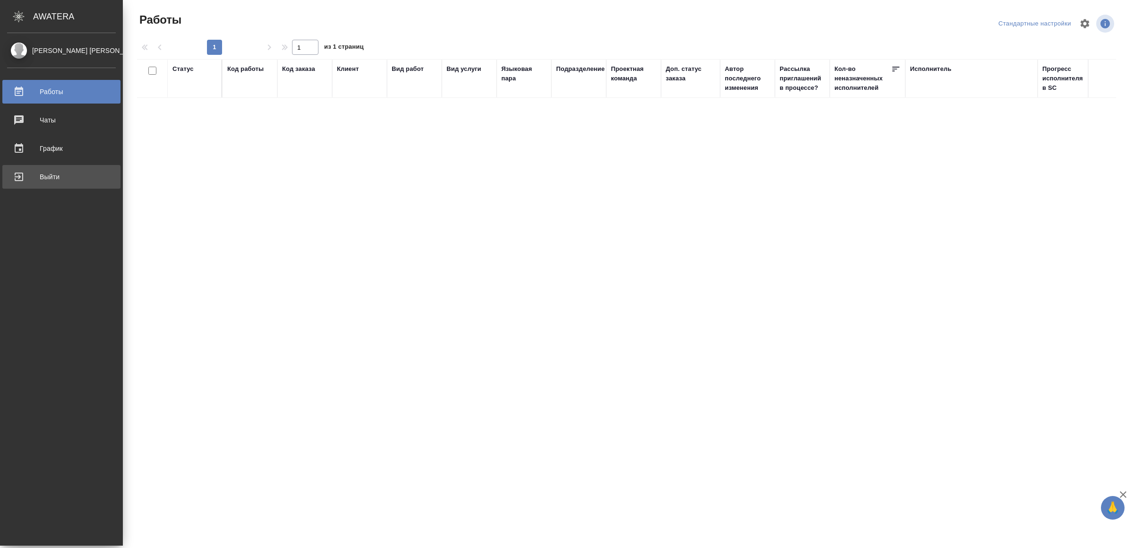
click at [30, 176] on div "Выйти" at bounding box center [61, 177] width 109 height 14
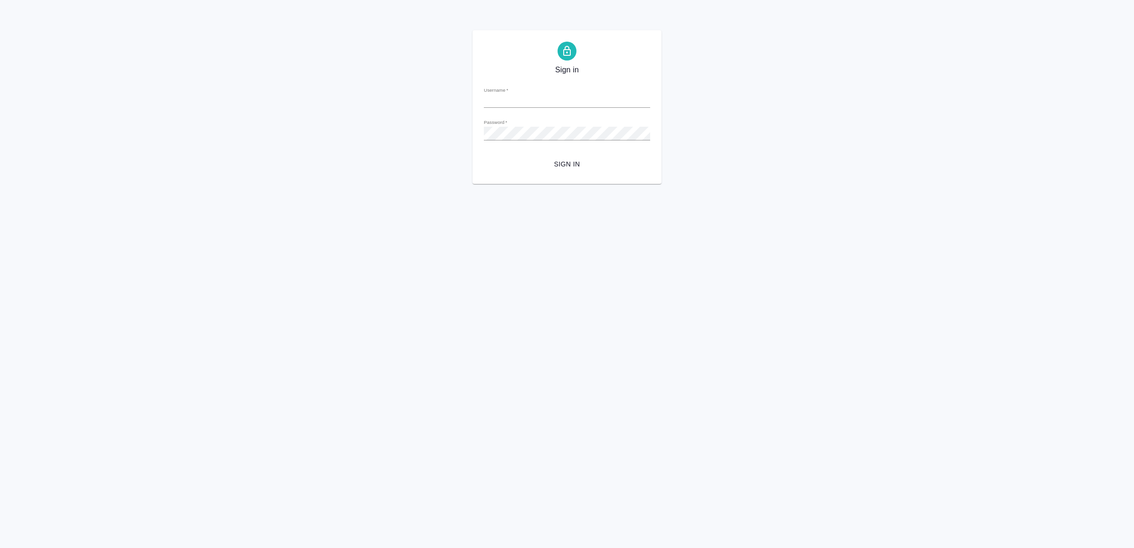
type input "[EMAIL_ADDRESS][DOMAIN_NAME]"
click at [561, 169] on span "Sign in" at bounding box center [566, 164] width 151 height 12
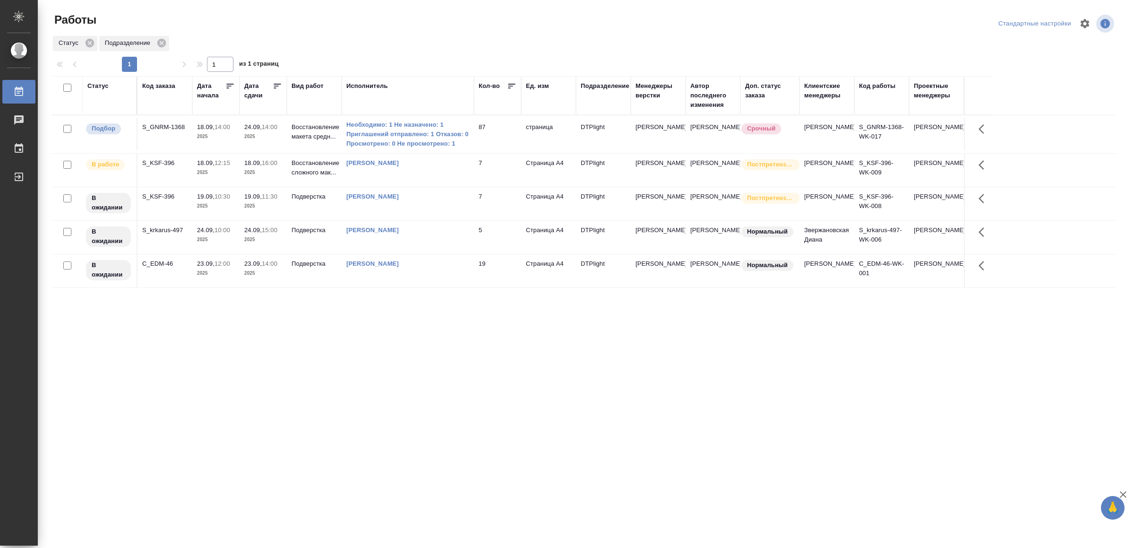
click at [461, 168] on div "[PERSON_NAME]" at bounding box center [407, 162] width 123 height 9
click at [460, 168] on div "[PERSON_NAME]" at bounding box center [407, 162] width 123 height 9
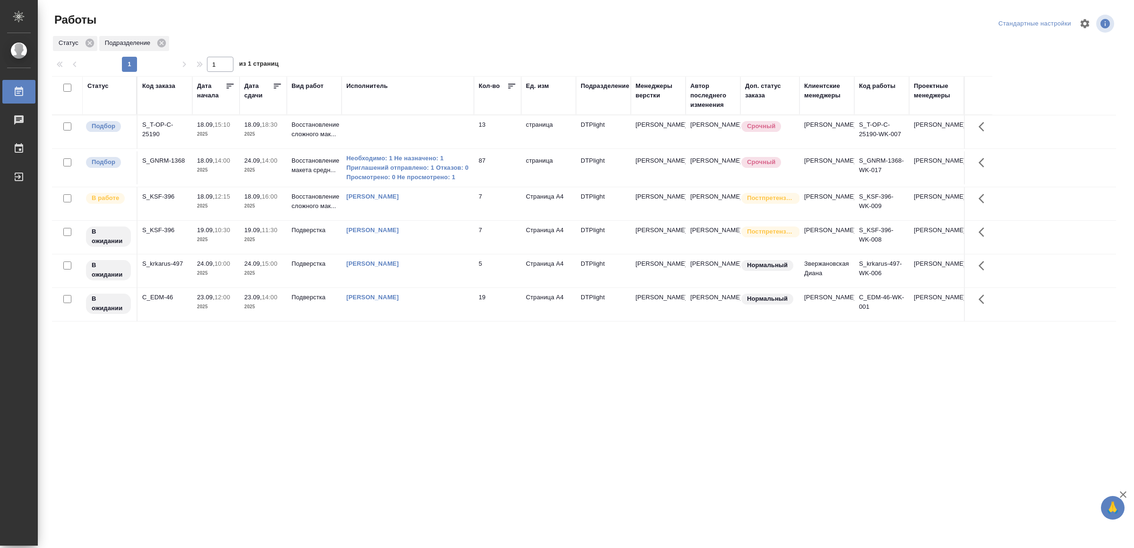
drag, startPoint x: 351, startPoint y: 400, endPoint x: 183, endPoint y: 418, distance: 168.8
click at [183, 418] on div "Работы Стандартные настройки Статус Подразделение 1 1 из 1 страниц Статус Код з…" at bounding box center [588, 211] width 1082 height 422
click at [368, 130] on td at bounding box center [408, 131] width 132 height 33
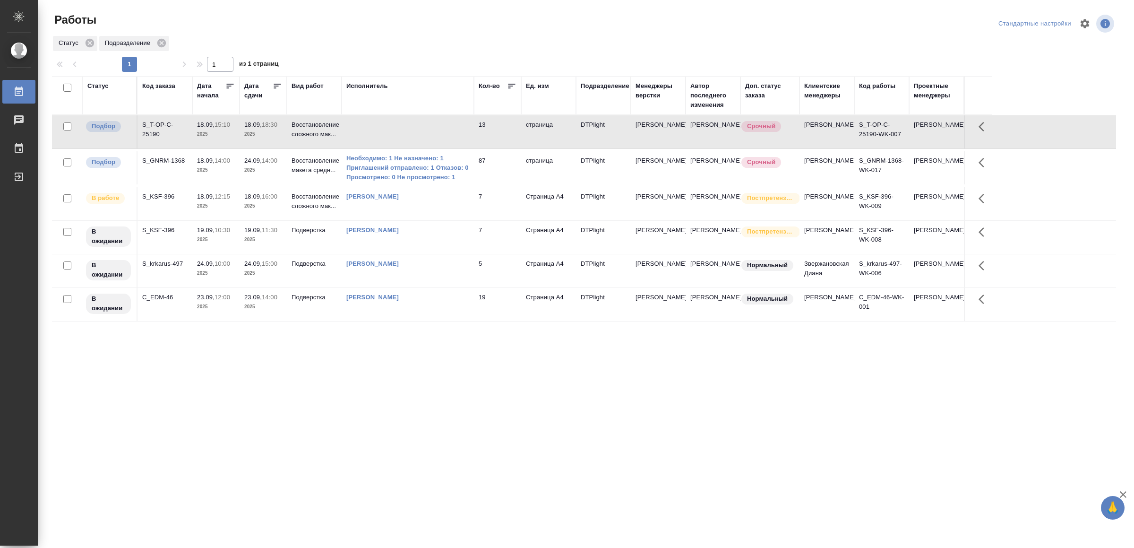
click at [368, 130] on td at bounding box center [408, 131] width 132 height 33
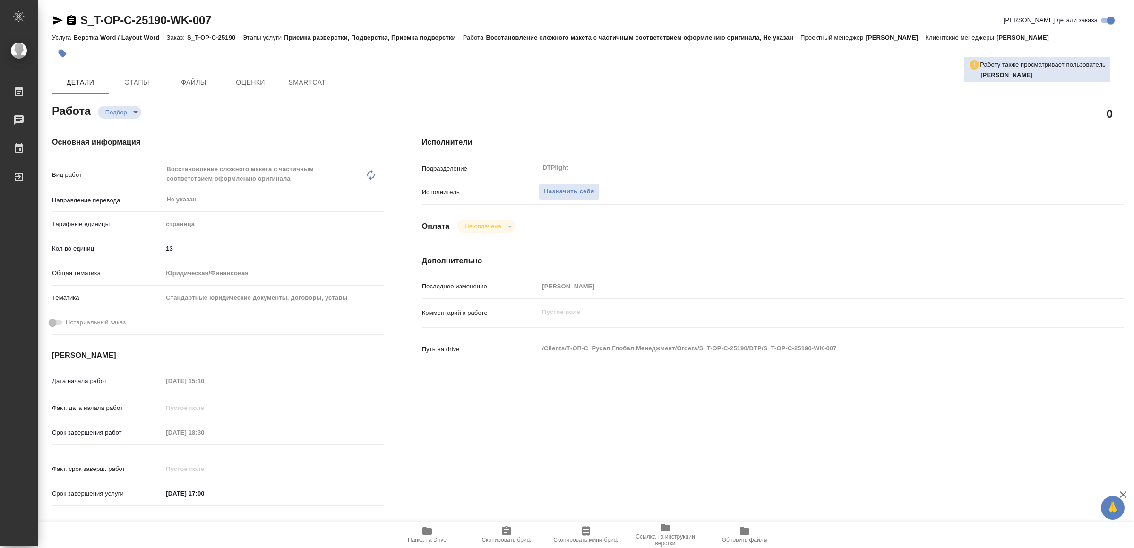
click at [431, 532] on icon "button" at bounding box center [426, 531] width 9 height 8
click at [564, 185] on button "Назначить себя" at bounding box center [569, 191] width 60 height 17
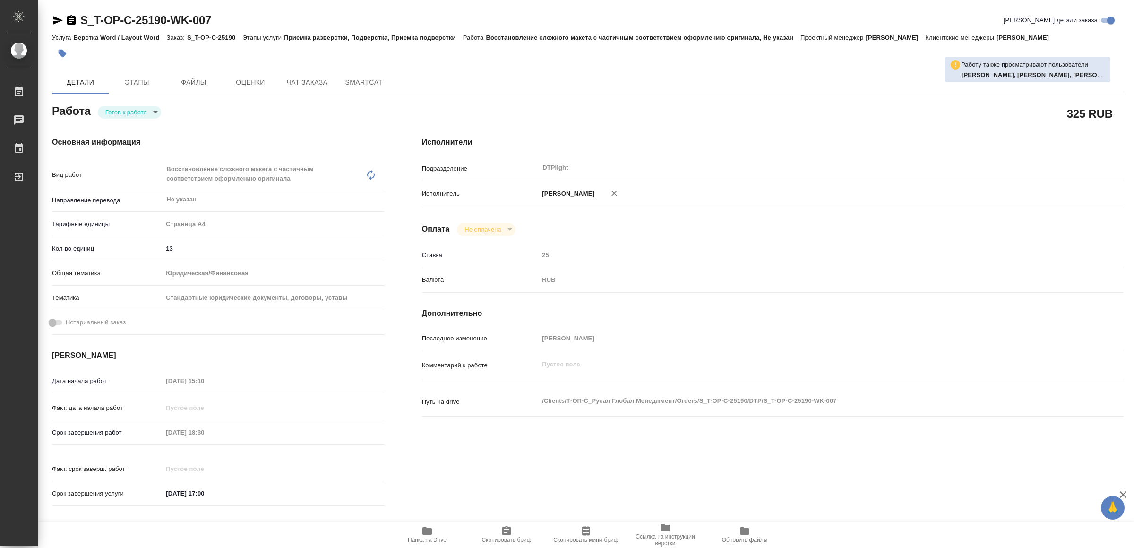
click at [58, 19] on icon "button" at bounding box center [58, 20] width 10 height 9
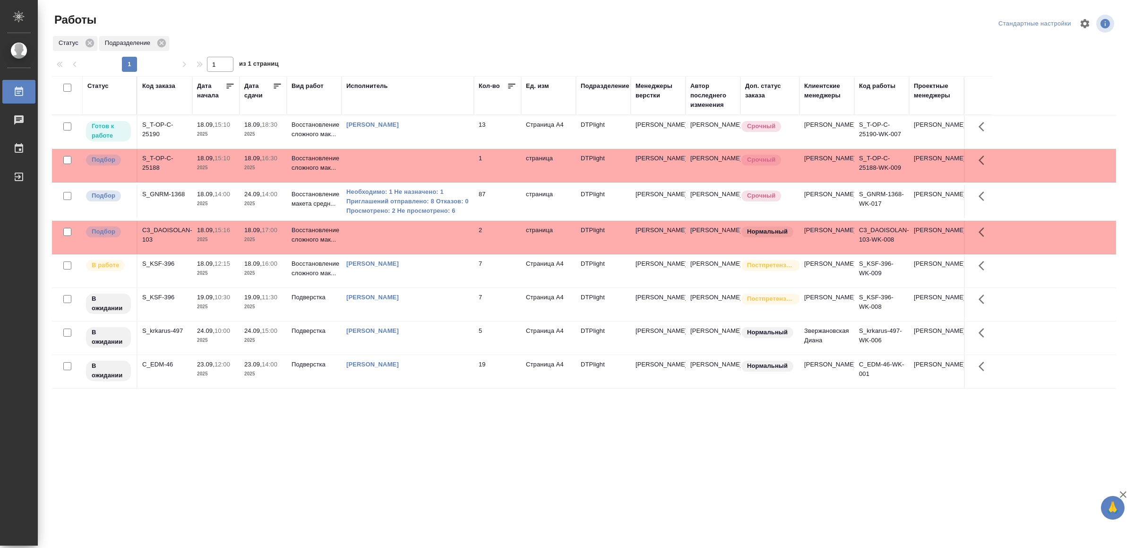
click at [449, 128] on div "[PERSON_NAME]" at bounding box center [407, 124] width 123 height 9
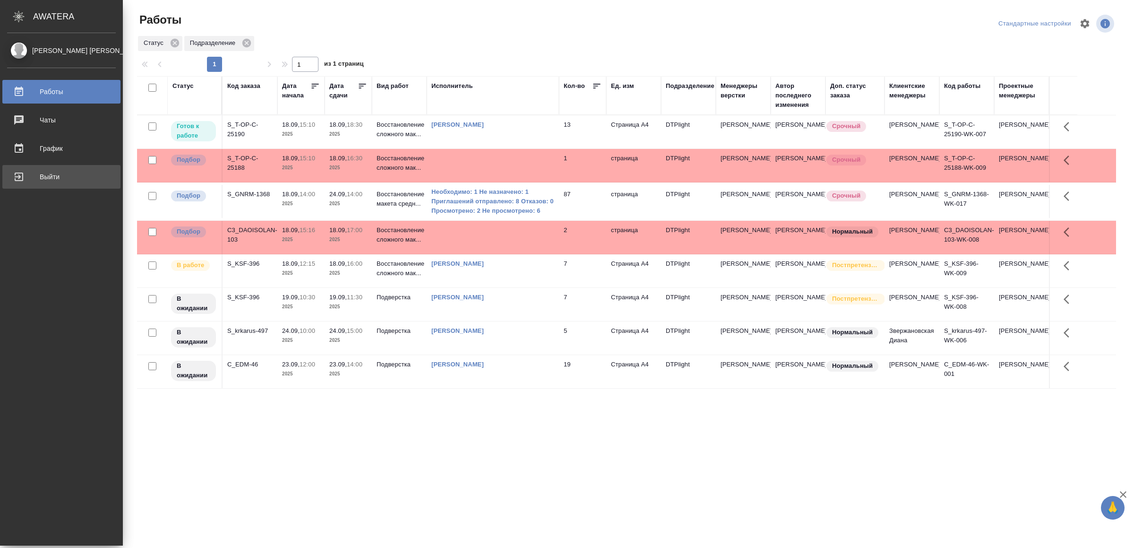
click at [44, 174] on div "Выйти" at bounding box center [61, 177] width 109 height 14
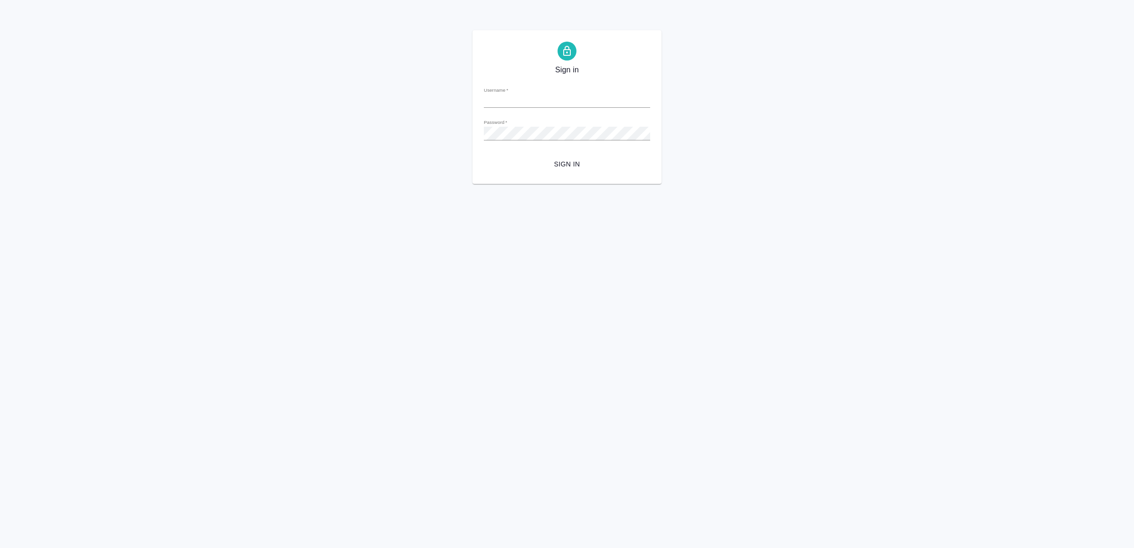
type input "[EMAIL_ADDRESS][DOMAIN_NAME]"
click at [585, 163] on span "Sign in" at bounding box center [566, 164] width 151 height 12
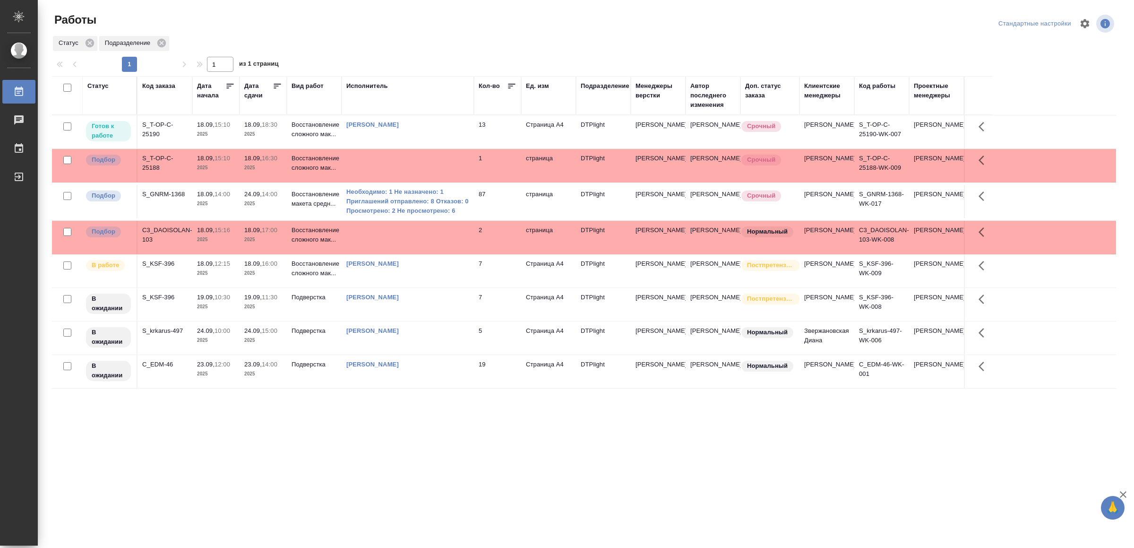
click at [443, 128] on div "[PERSON_NAME]" at bounding box center [407, 124] width 123 height 9
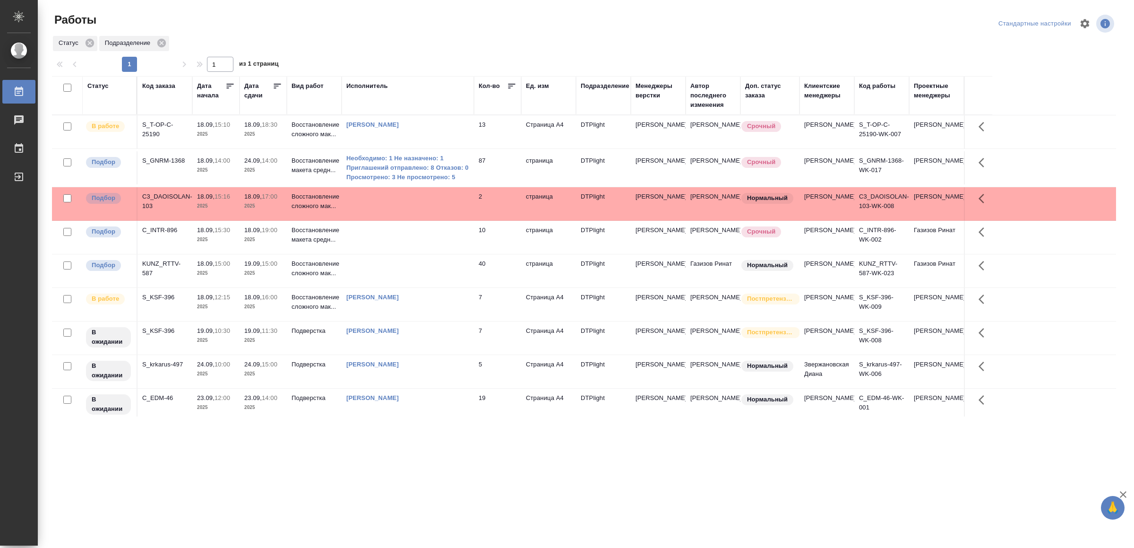
click at [461, 302] on div "[PERSON_NAME]" at bounding box center [407, 297] width 123 height 9
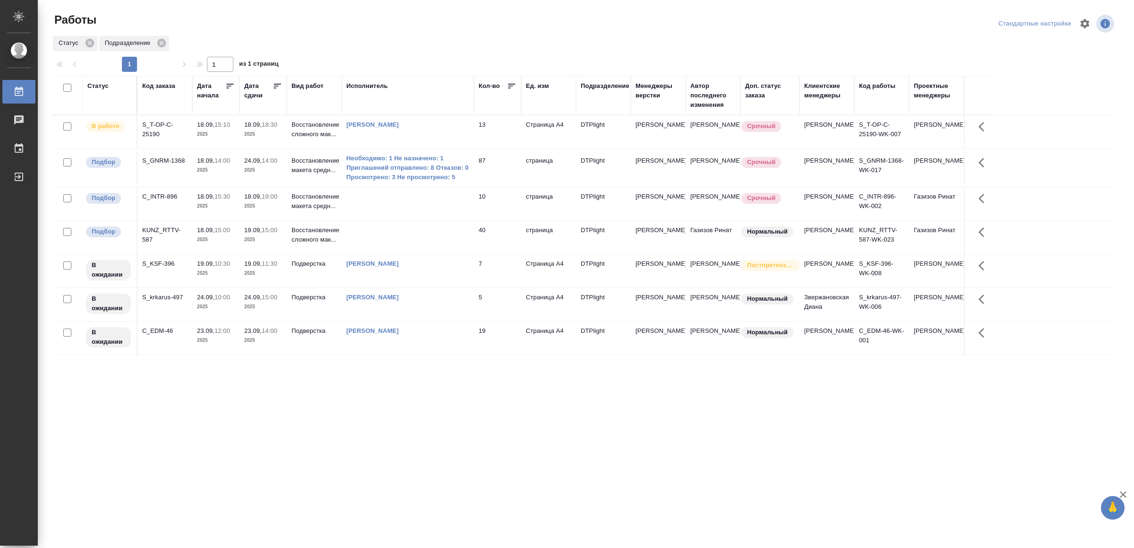
click at [449, 127] on div "[PERSON_NAME]" at bounding box center [407, 124] width 123 height 9
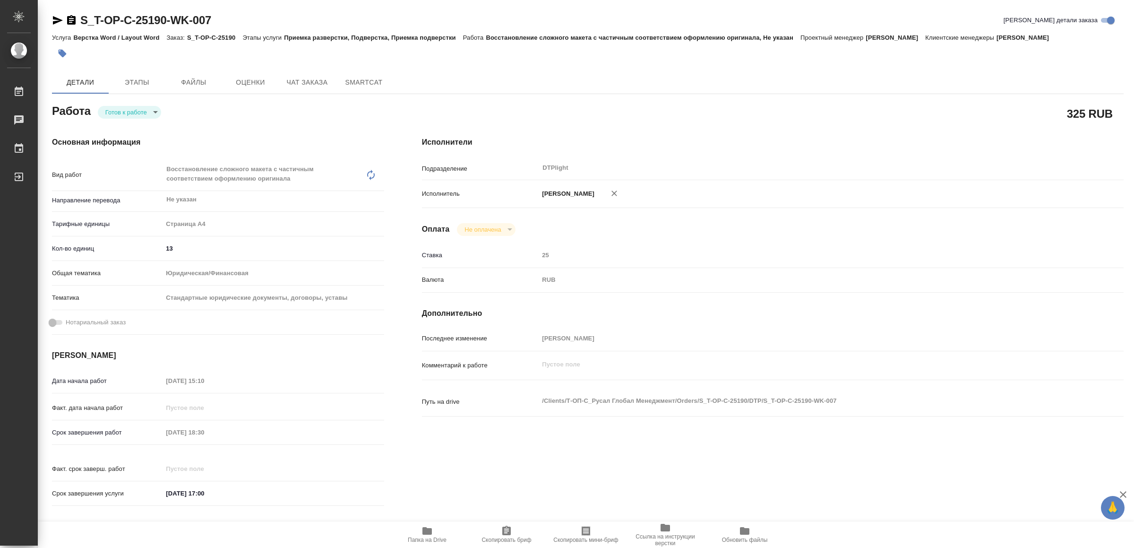
click at [138, 107] on body "🙏 .cls-1 fill:#fff; AWATERA Yamkovenko [PERSON_NAME] Работы Чаты График Выйти S…" at bounding box center [567, 274] width 1134 height 548
click at [137, 107] on button "В работе" at bounding box center [121, 112] width 31 height 10
type textarea "x"
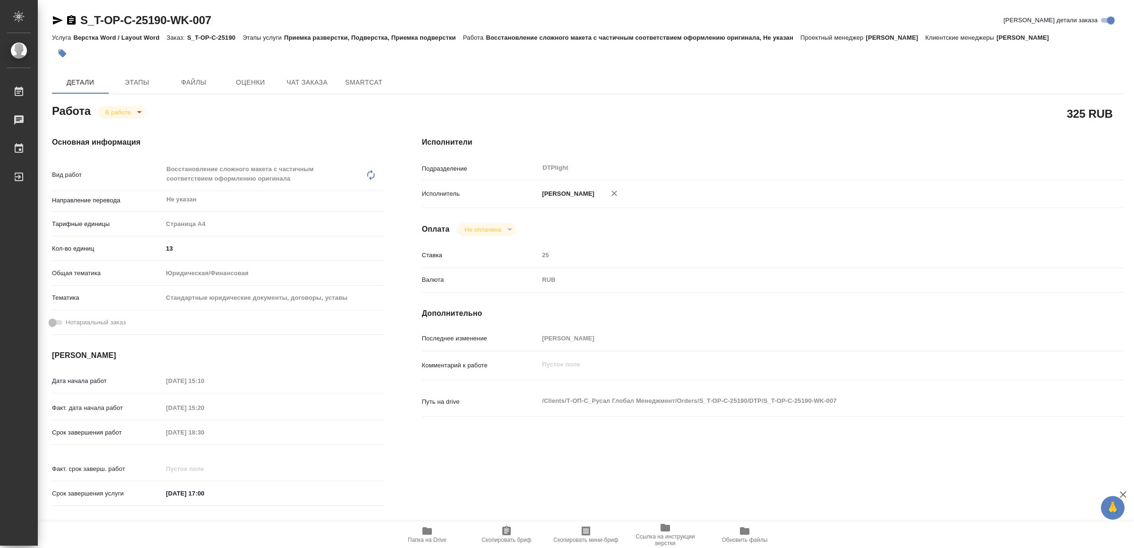
type textarea "x"
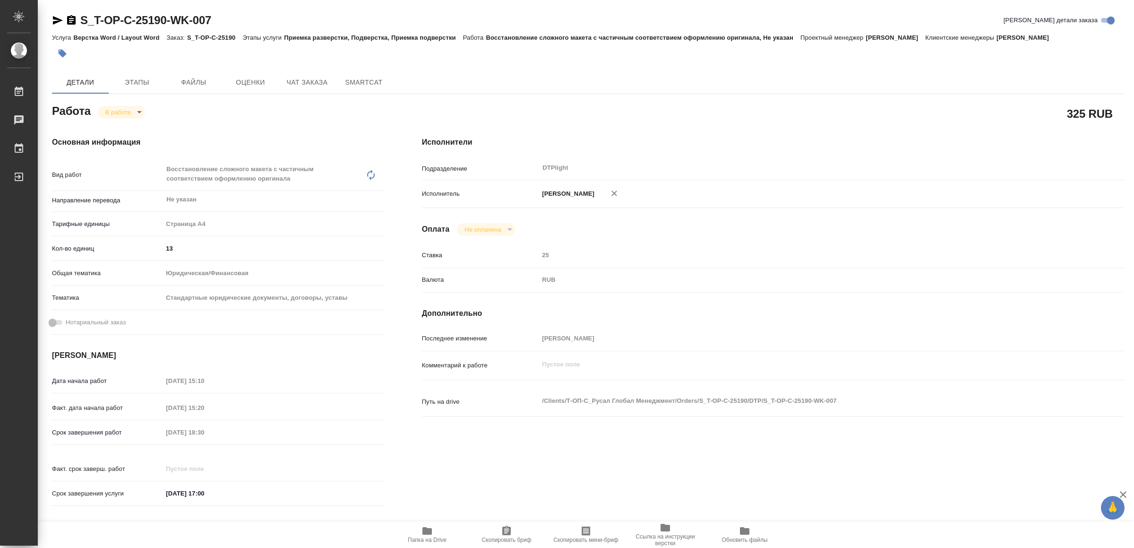
type textarea "x"
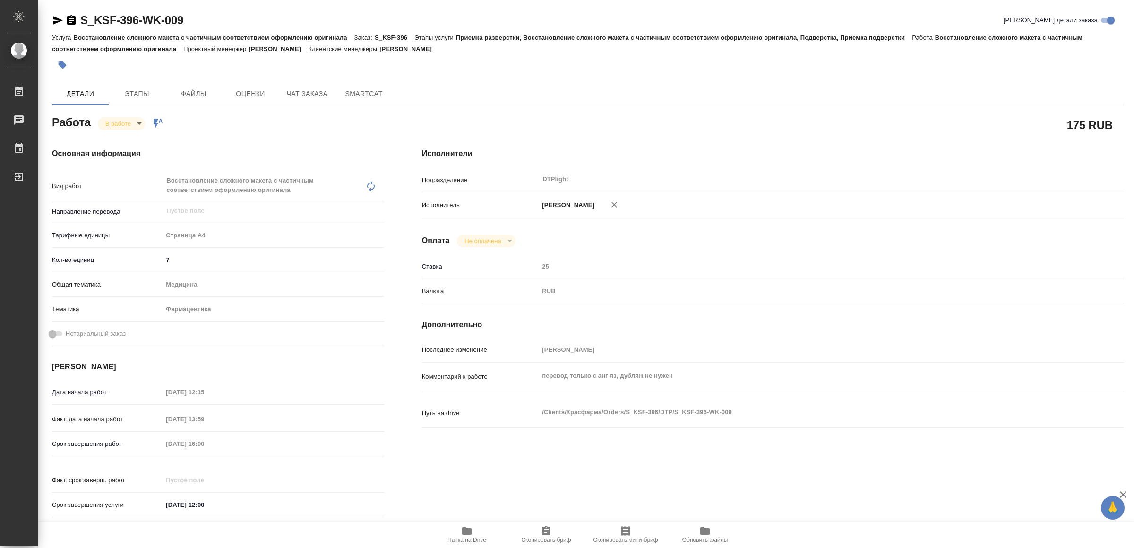
click at [471, 530] on icon "button" at bounding box center [466, 531] width 9 height 8
click at [128, 118] on body "🙏 .cls-1 fill:#fff; AWATERA Yamkovenko [PERSON_NAME] Работы 0 Чаты График Выйти…" at bounding box center [567, 274] width 1134 height 548
click at [130, 136] on button "Выполнен" at bounding box center [123, 139] width 34 height 10
type textarea "x"
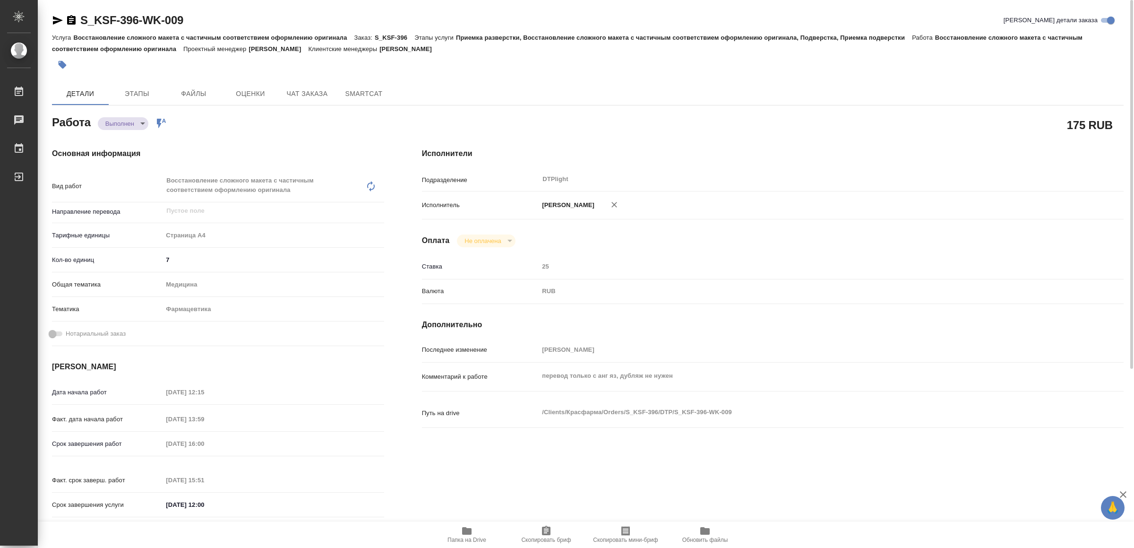
type textarea "x"
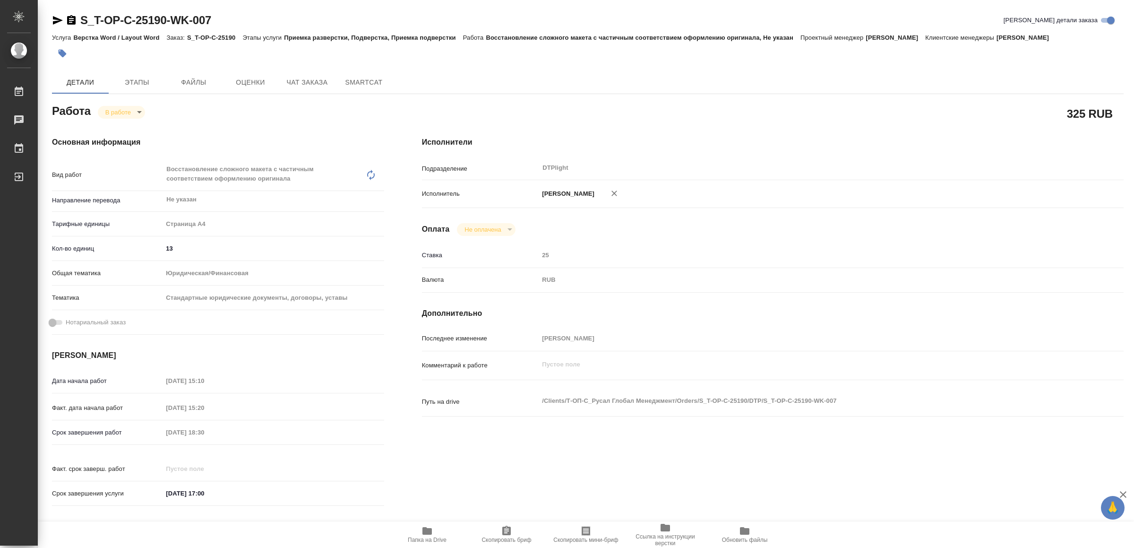
click at [441, 530] on span "Папка на Drive" at bounding box center [427, 534] width 68 height 18
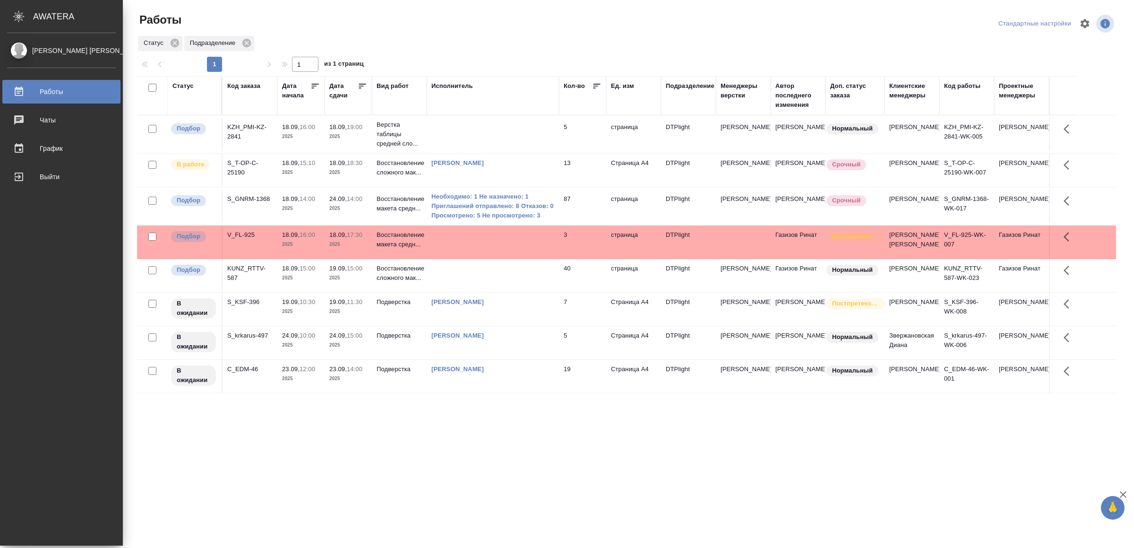
click at [40, 176] on div "Выйти" at bounding box center [61, 177] width 109 height 14
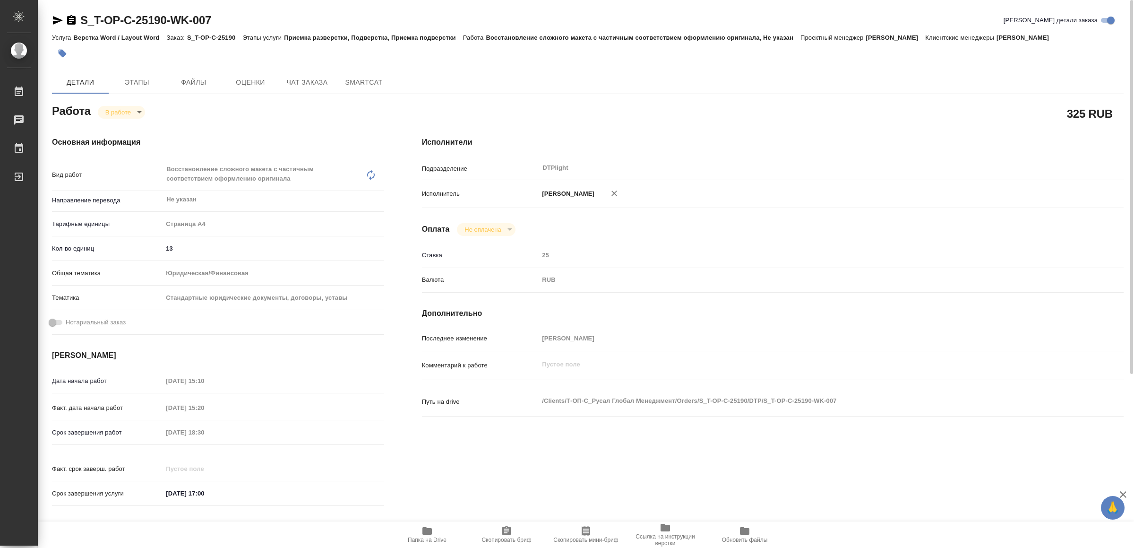
click at [54, 17] on icon "button" at bounding box center [58, 20] width 10 height 9
click at [125, 106] on body "🙏 .cls-1 fill:#fff; AWATERA Yamkovenko Vera Работы 0 Чаты График Выйти S_T-OP-C…" at bounding box center [567, 274] width 1134 height 548
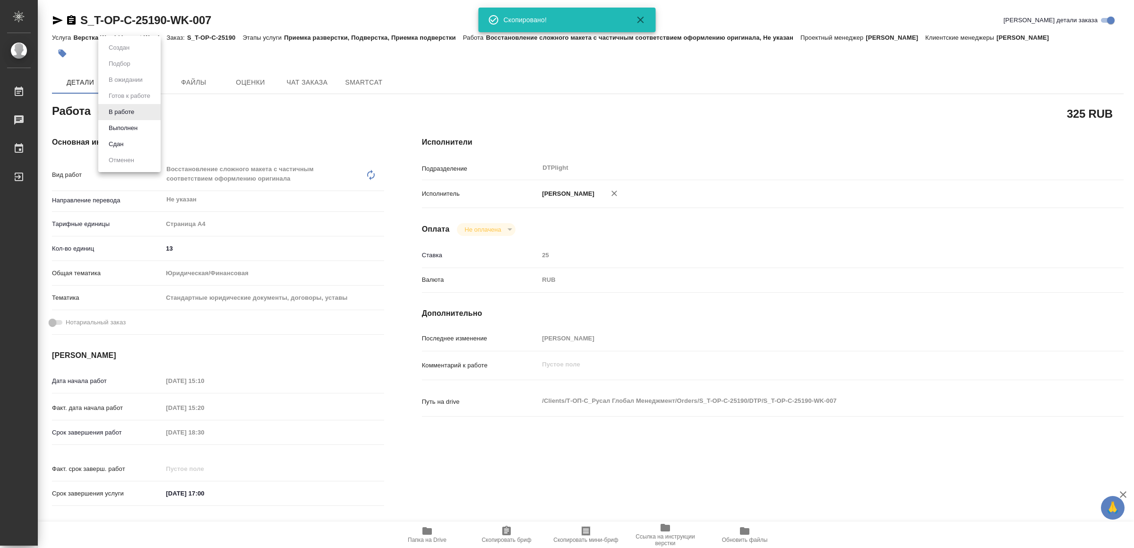
click at [128, 124] on button "Выполнен" at bounding box center [123, 128] width 34 height 10
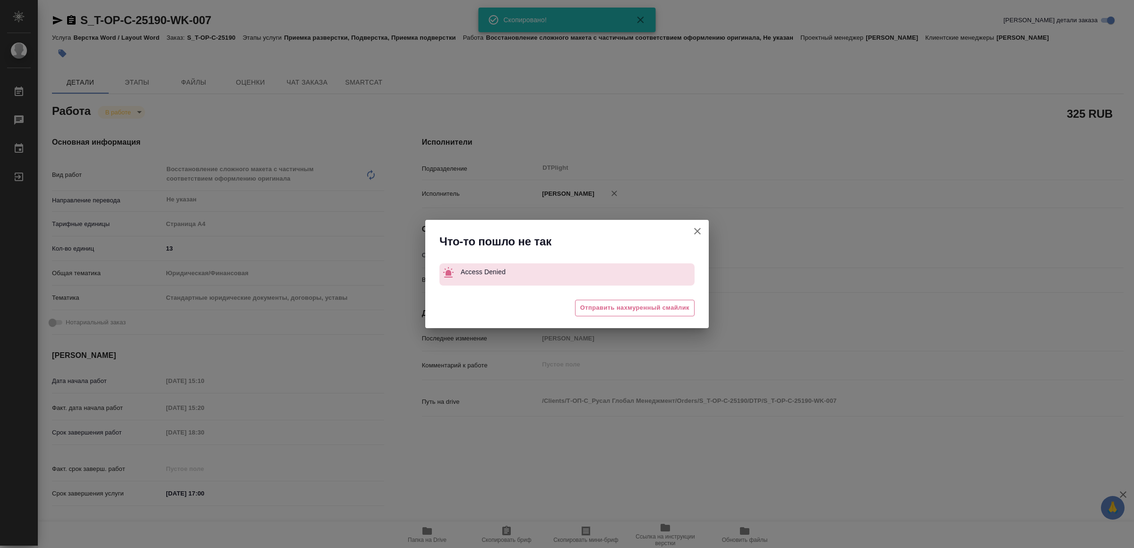
type textarea "x"
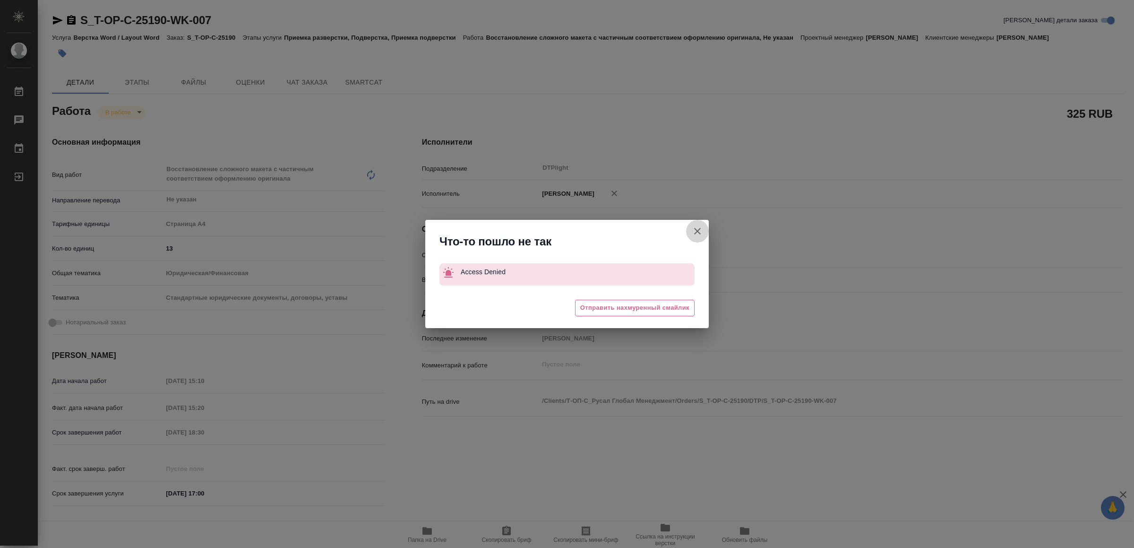
click at [696, 229] on icon "button" at bounding box center [697, 231] width 7 height 7
type textarea "x"
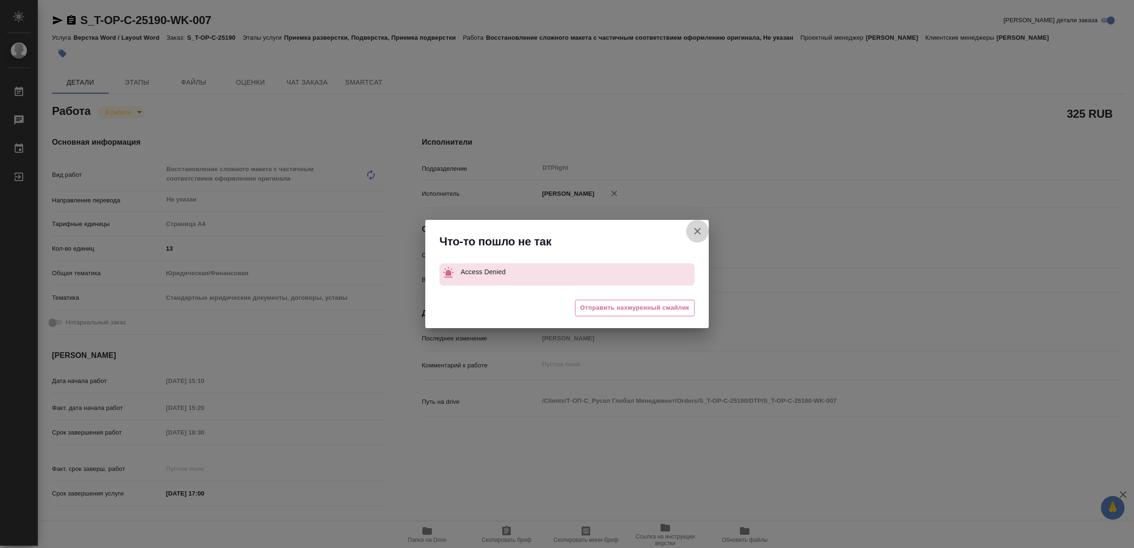
type textarea "x"
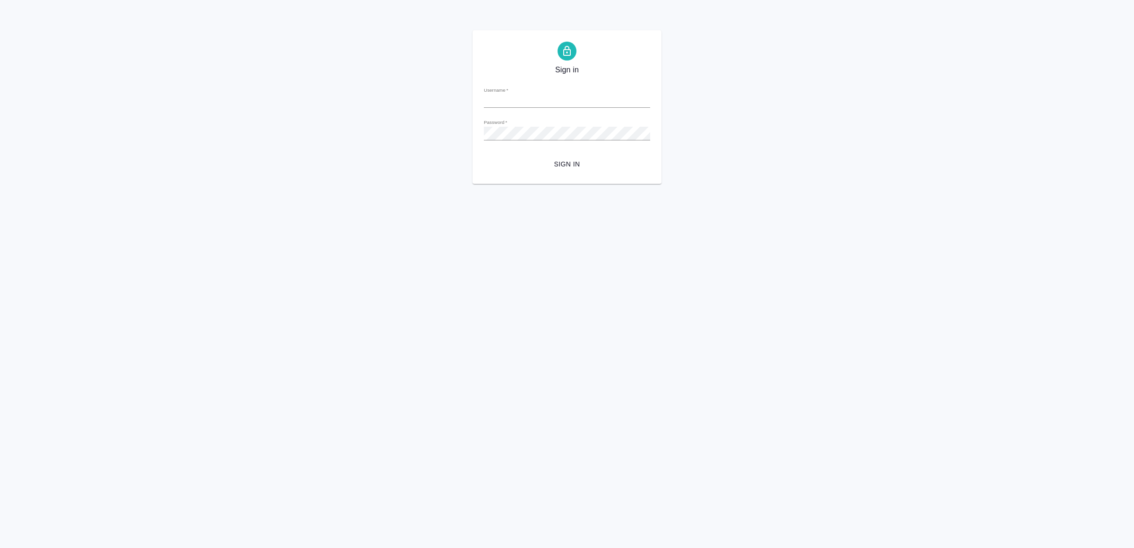
type input "[EMAIL_ADDRESS][DOMAIN_NAME]"
click at [565, 167] on span "Sign in" at bounding box center [566, 164] width 151 height 12
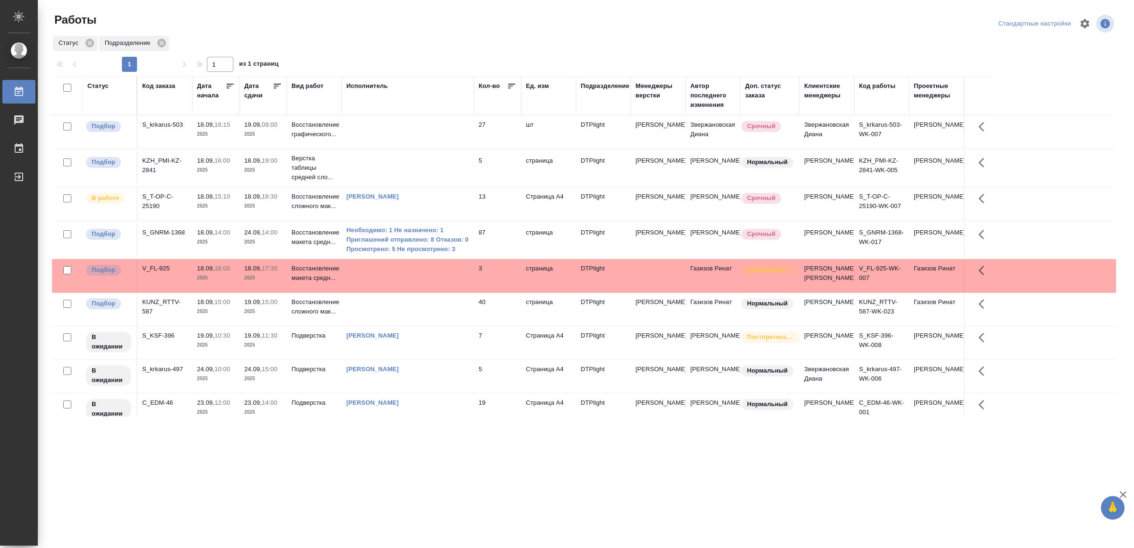
click at [420, 197] on div "[PERSON_NAME]" at bounding box center [407, 196] width 123 height 9
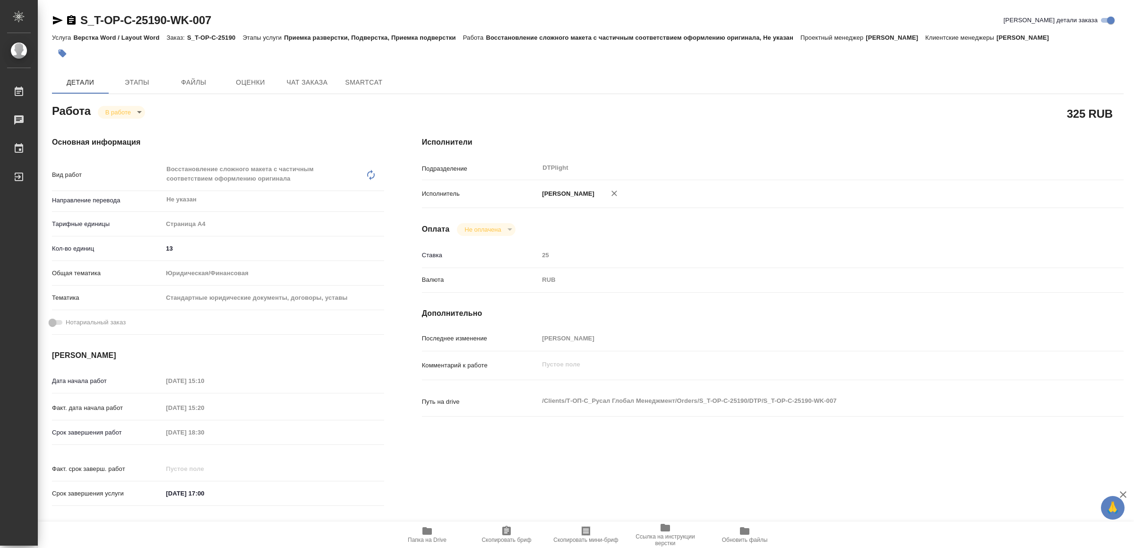
click at [54, 18] on icon "button" at bounding box center [58, 20] width 10 height 9
click at [124, 112] on body "🙏 .cls-1 fill:#fff; AWATERA Yamkovenko Vera Работы Чаты График Выйти S_T-OP-C-2…" at bounding box center [567, 274] width 1134 height 548
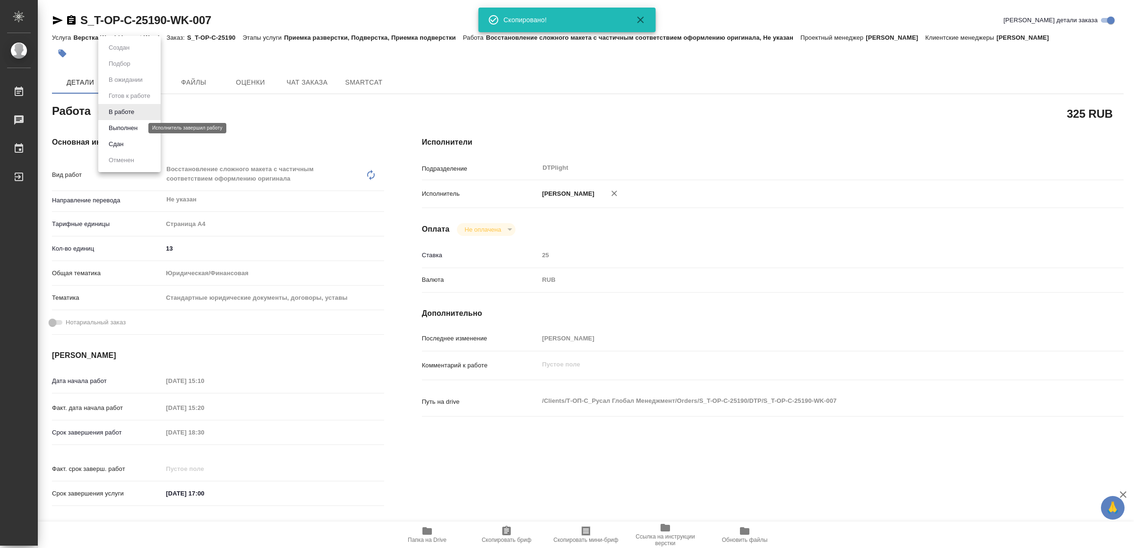
click at [128, 129] on button "Выполнен" at bounding box center [123, 128] width 34 height 10
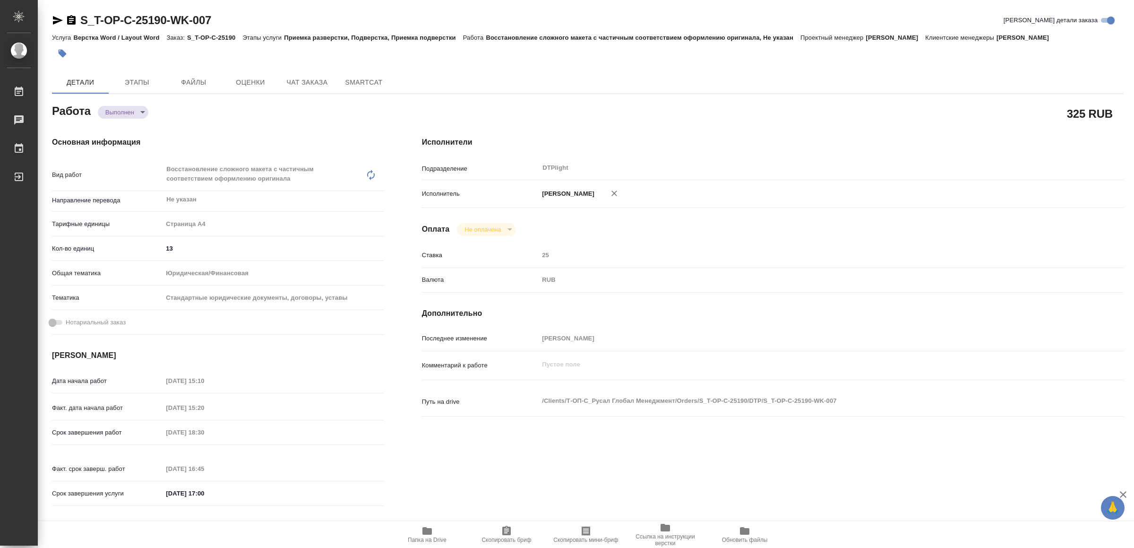
type textarea "x"
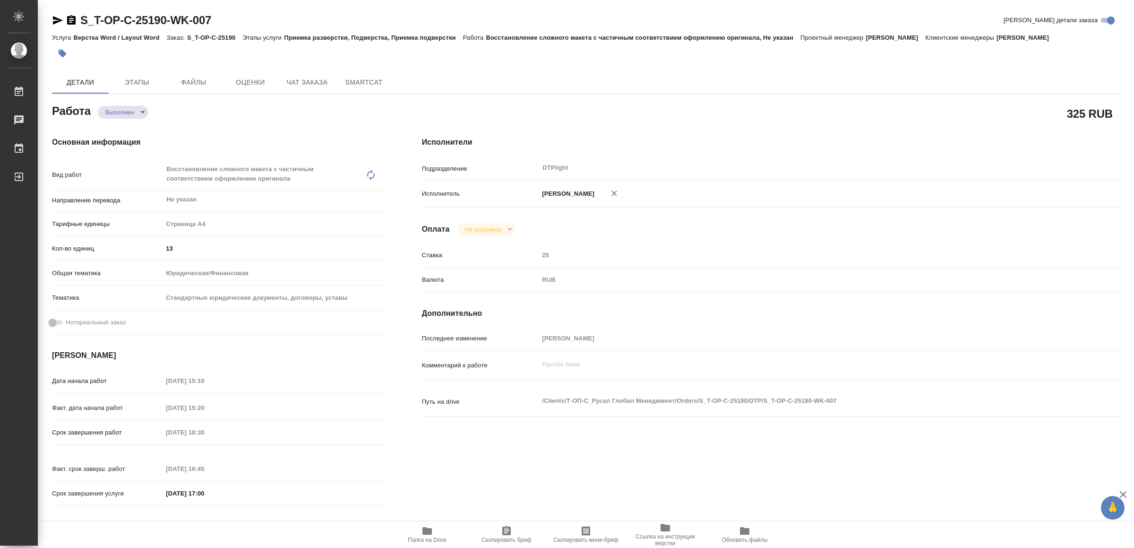
type textarea "x"
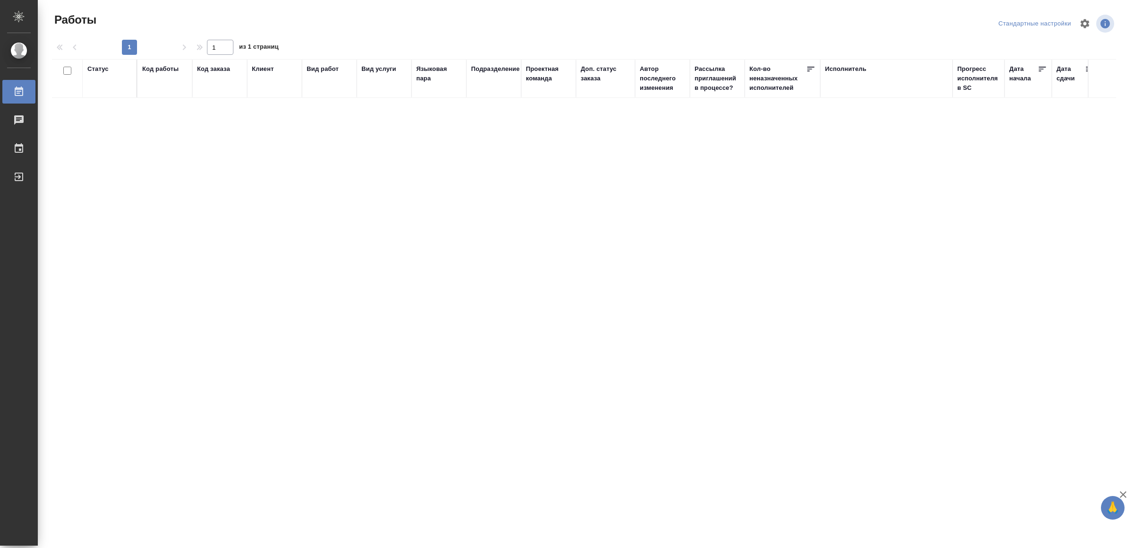
click at [40, 179] on div "Работы Стандартные настройки 1 1 из 1 страниц Статус Код работы Код заказа Клие…" at bounding box center [586, 202] width 1096 height 405
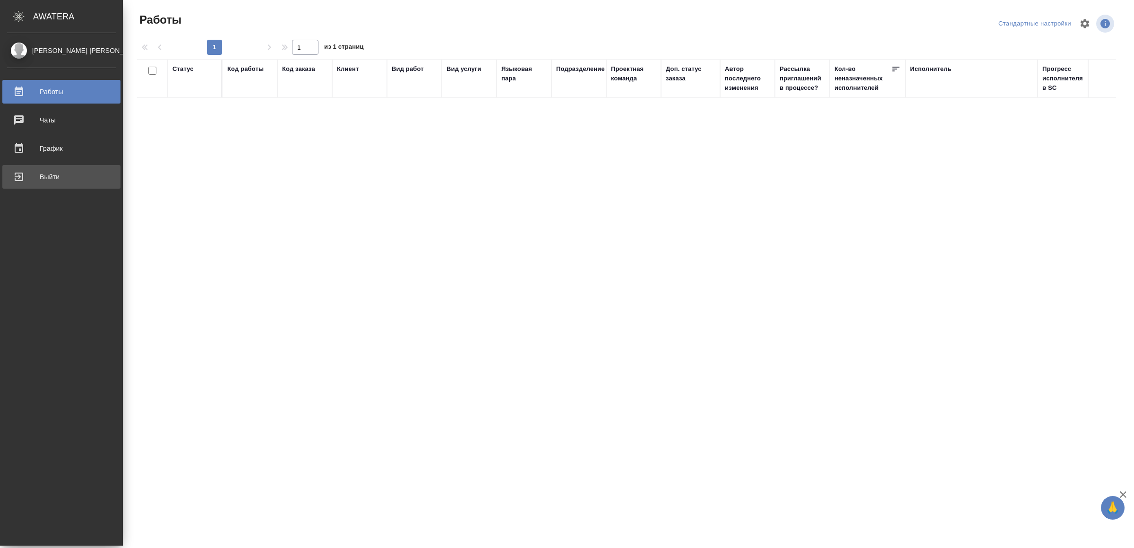
click at [24, 174] on div "Выйти" at bounding box center [61, 177] width 109 height 14
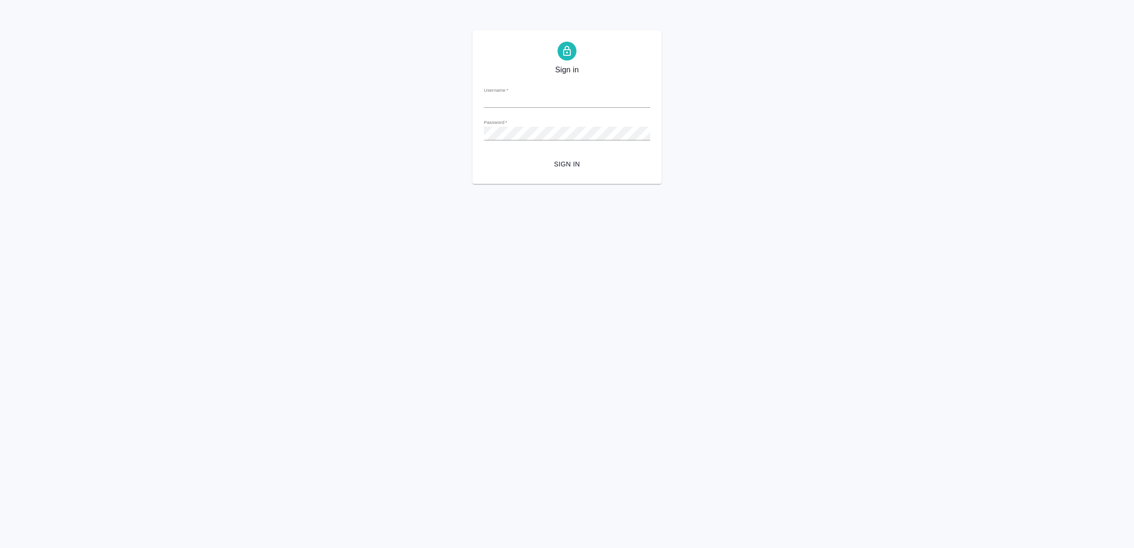
type input "[EMAIL_ADDRESS][DOMAIN_NAME]"
click at [569, 172] on button "Sign in" at bounding box center [567, 163] width 166 height 17
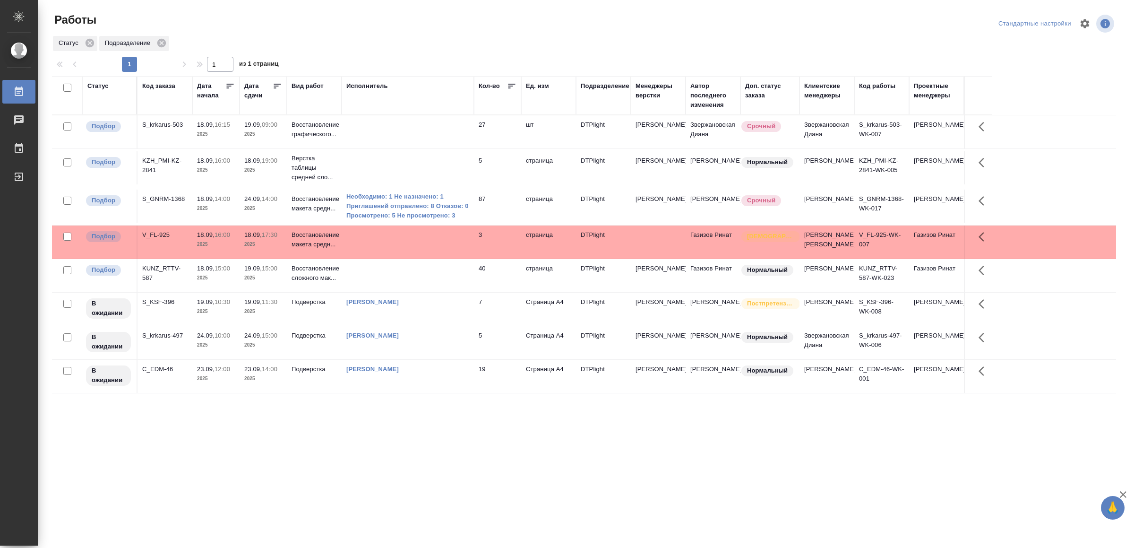
click at [432, 251] on td at bounding box center [408, 241] width 132 height 33
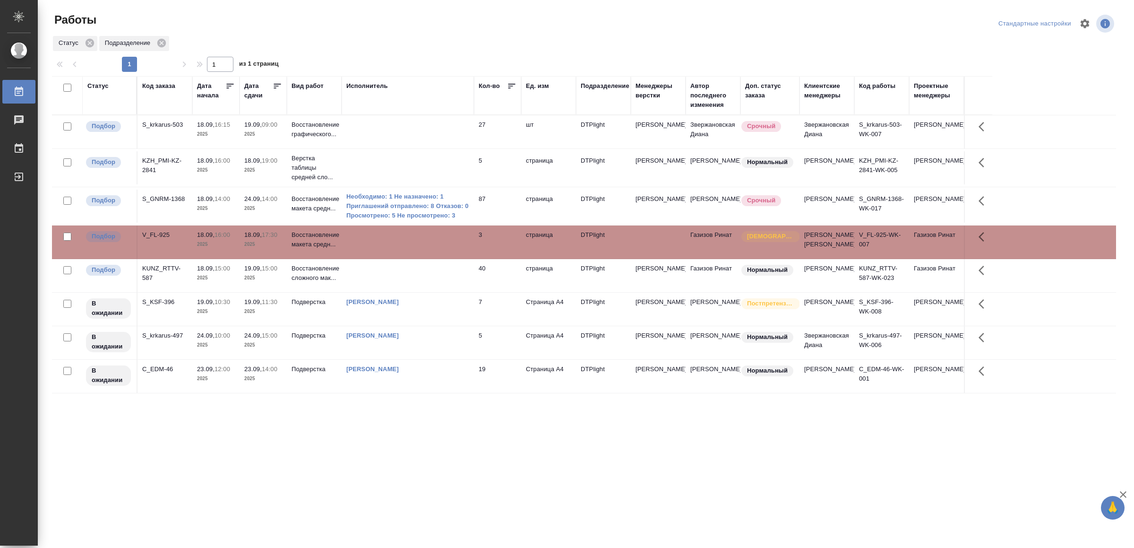
click at [432, 251] on td at bounding box center [408, 241] width 132 height 33
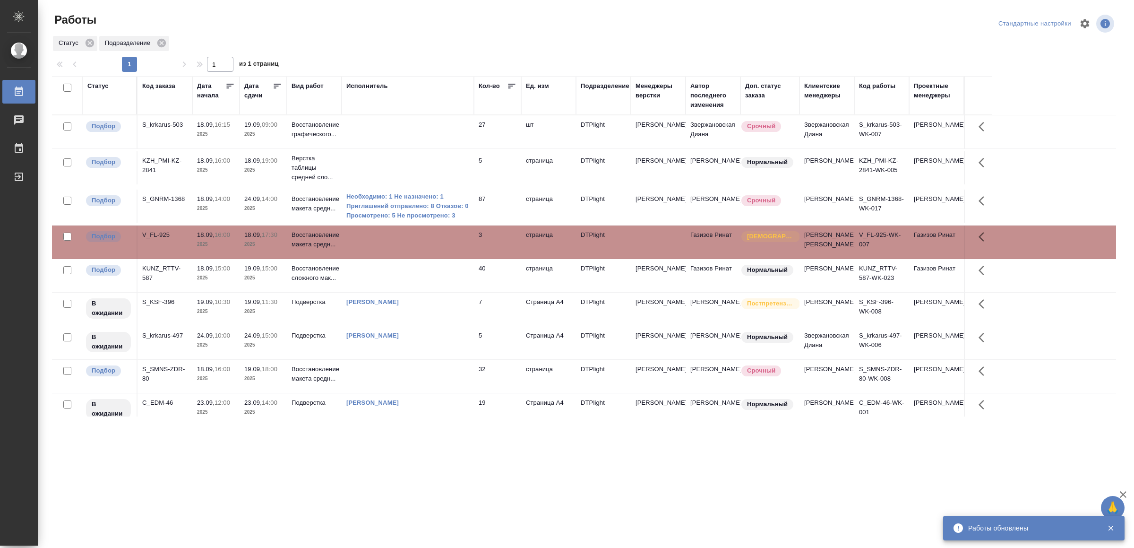
scroll to position [37, 0]
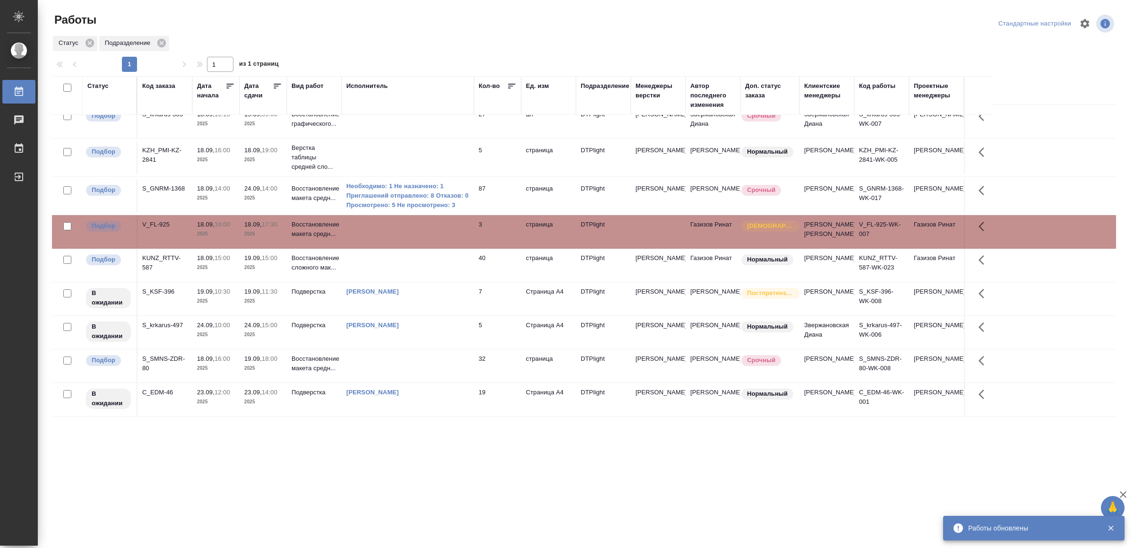
click at [370, 249] on td at bounding box center [408, 265] width 132 height 33
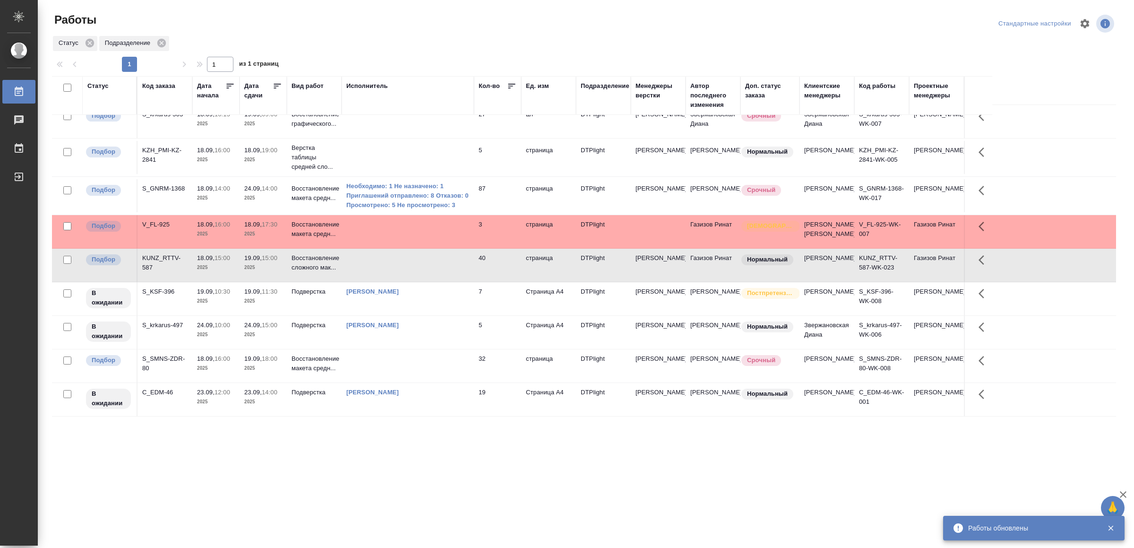
click at [370, 249] on td at bounding box center [408, 265] width 132 height 33
click at [420, 366] on td at bounding box center [408, 365] width 132 height 33
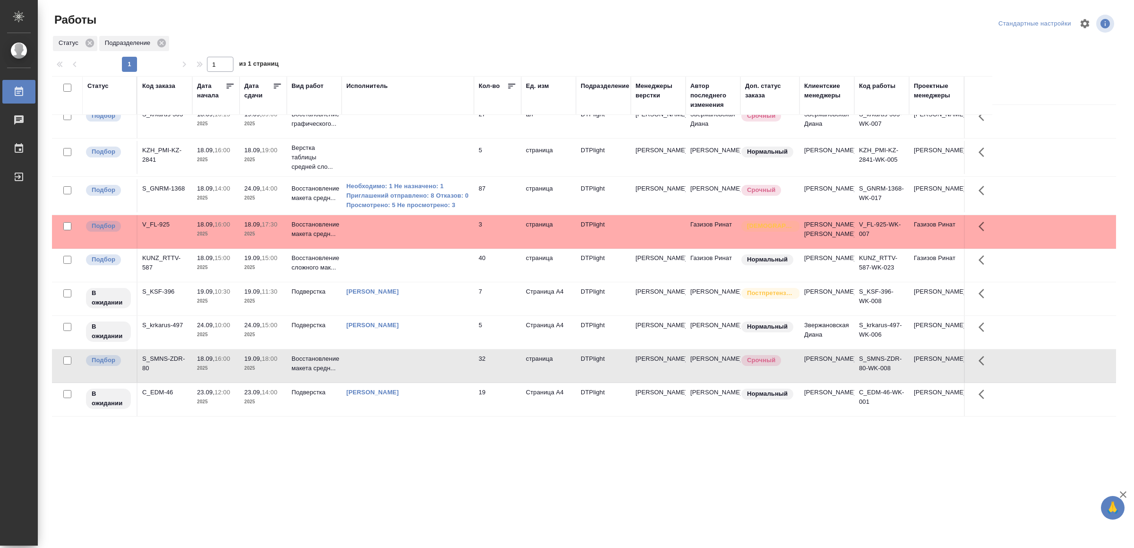
click at [420, 366] on td at bounding box center [408, 365] width 132 height 33
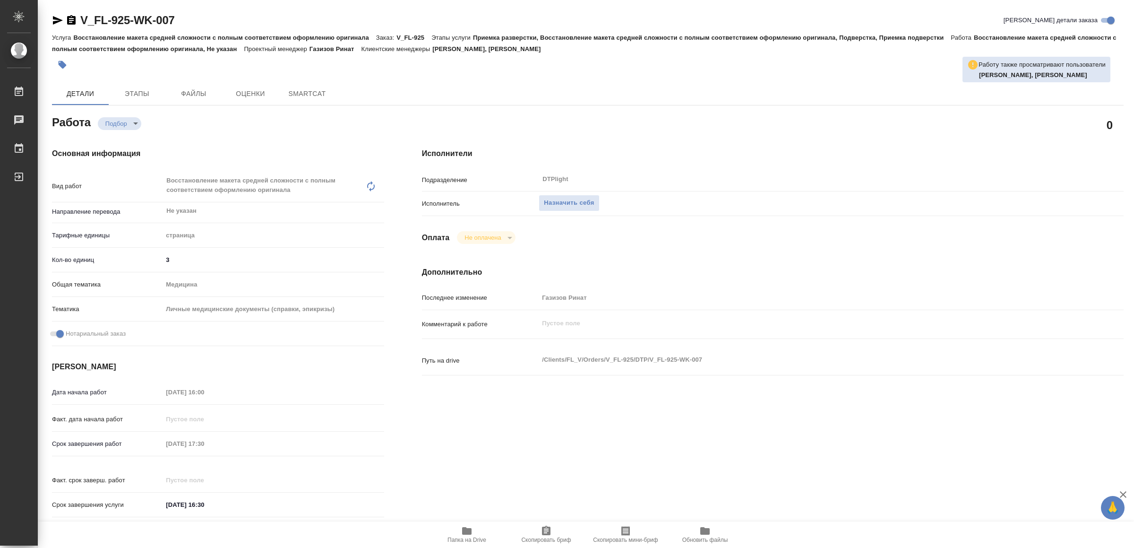
click at [476, 529] on span "Папка на Drive" at bounding box center [467, 534] width 68 height 18
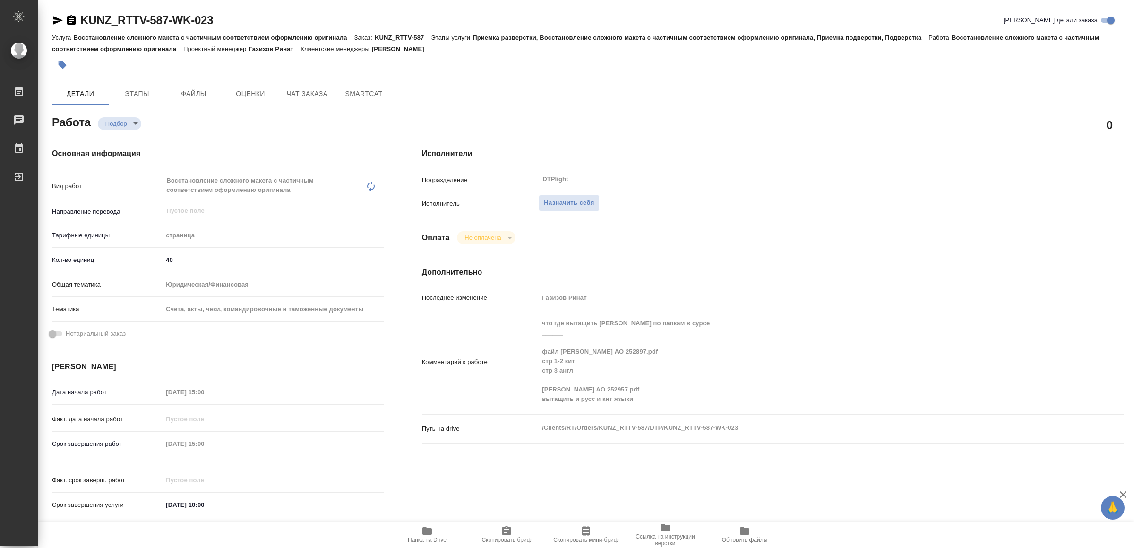
click at [425, 529] on icon "button" at bounding box center [426, 531] width 9 height 8
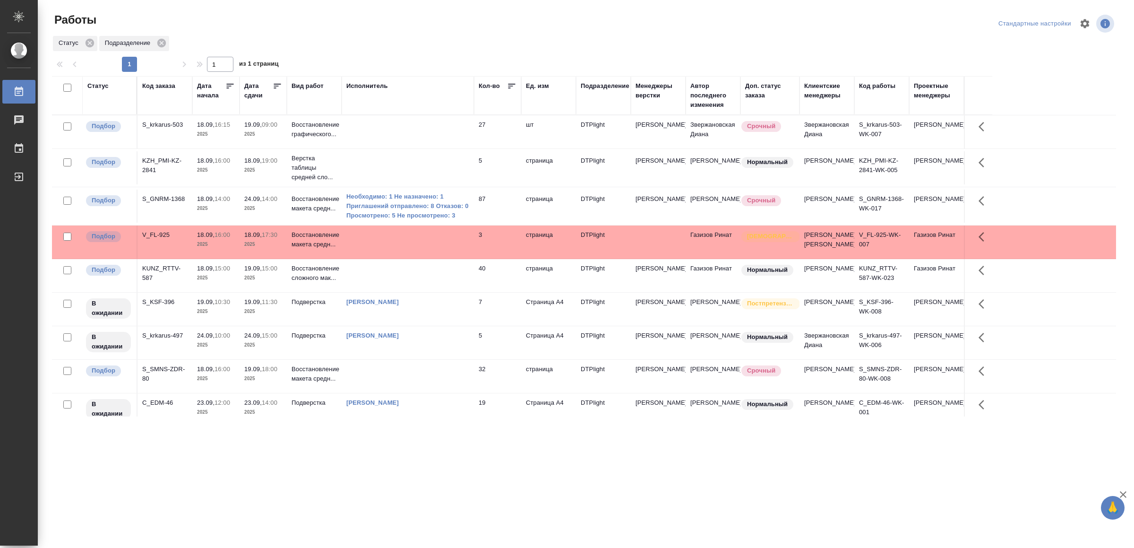
click at [524, 204] on td "страница" at bounding box center [548, 206] width 55 height 33
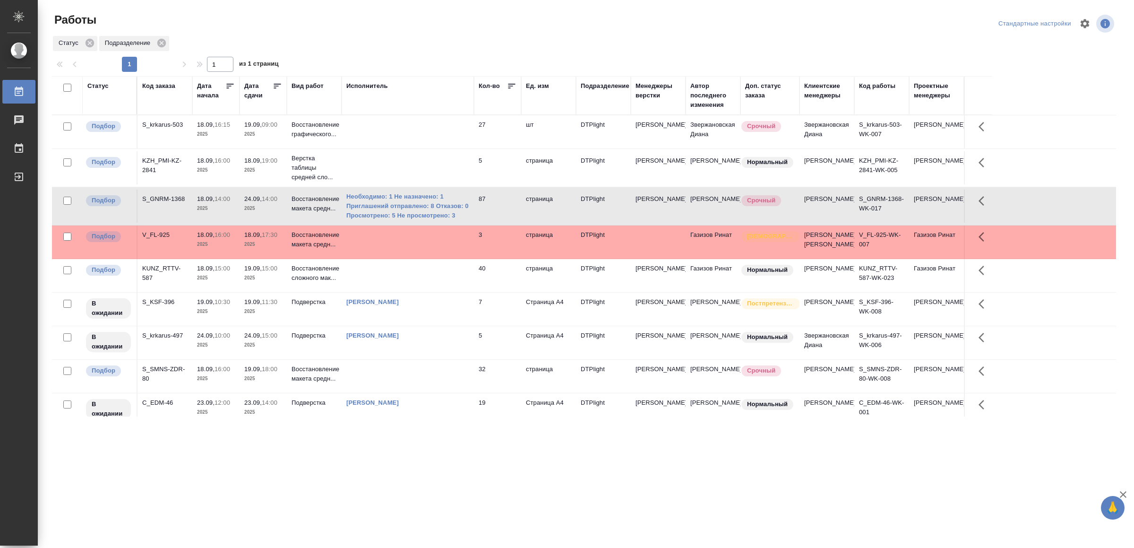
click at [524, 204] on td "страница" at bounding box center [548, 206] width 55 height 33
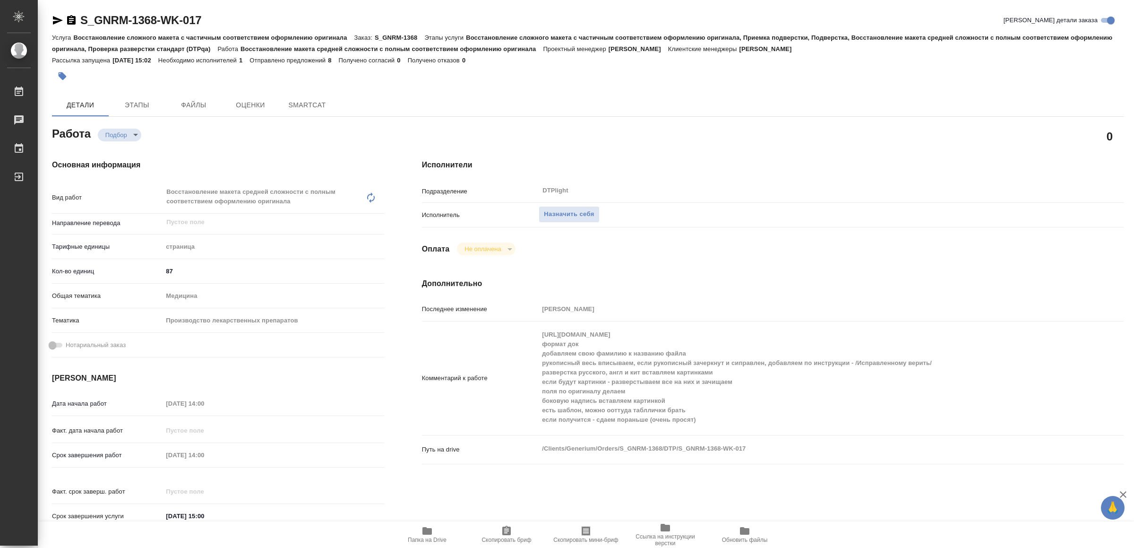
type textarea "x"
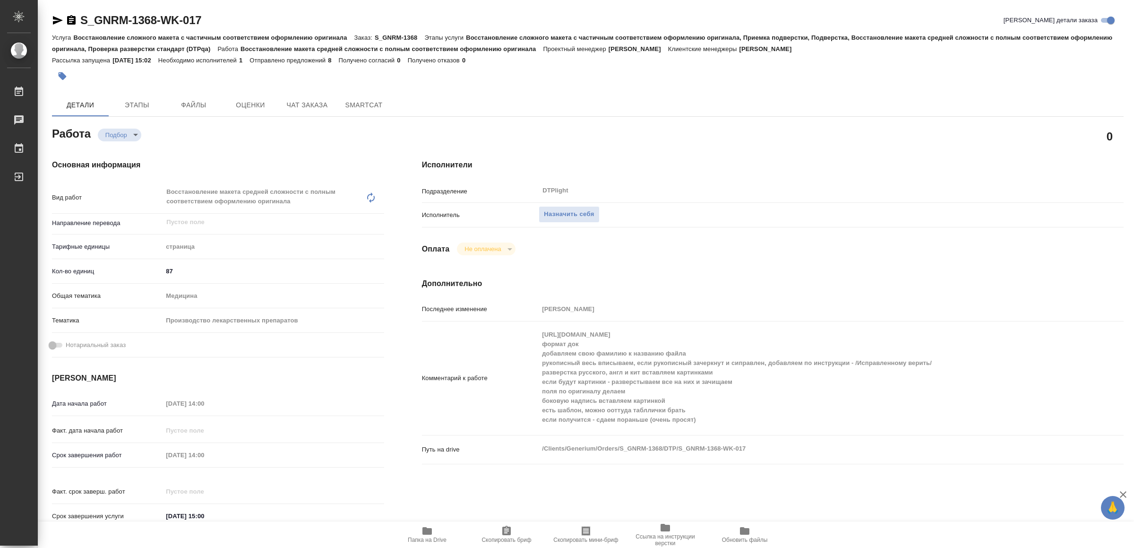
type textarea "x"
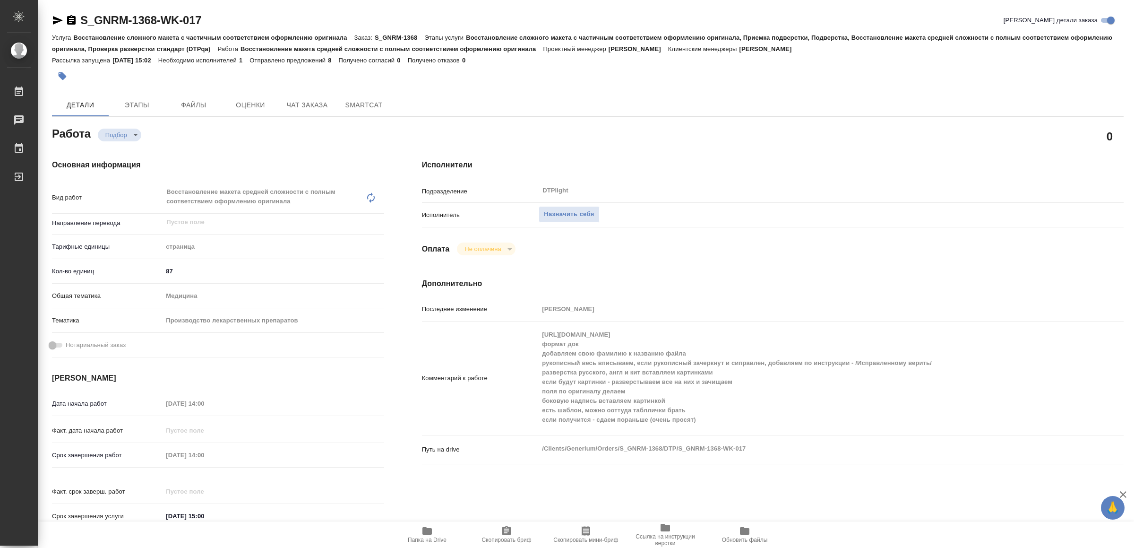
type textarea "x"
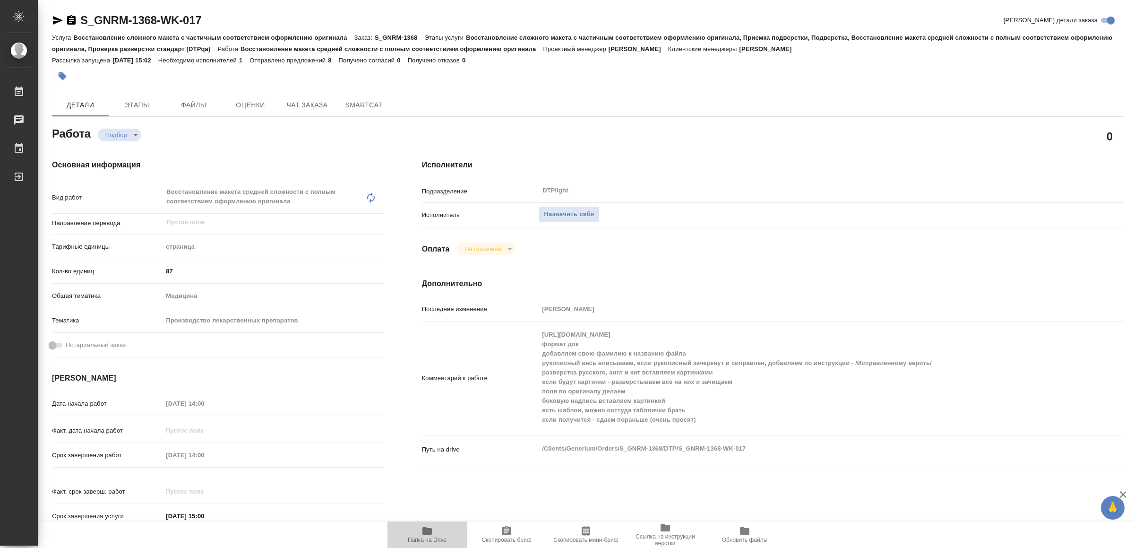
click at [436, 536] on span "Папка на Drive" at bounding box center [427, 539] width 39 height 7
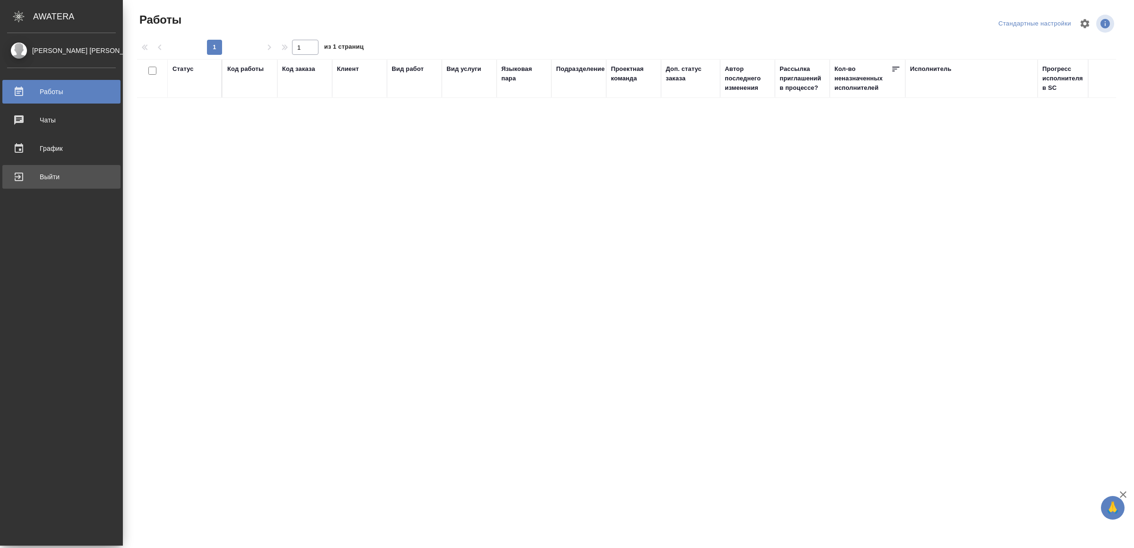
click at [32, 176] on div "Выйти" at bounding box center [61, 177] width 109 height 14
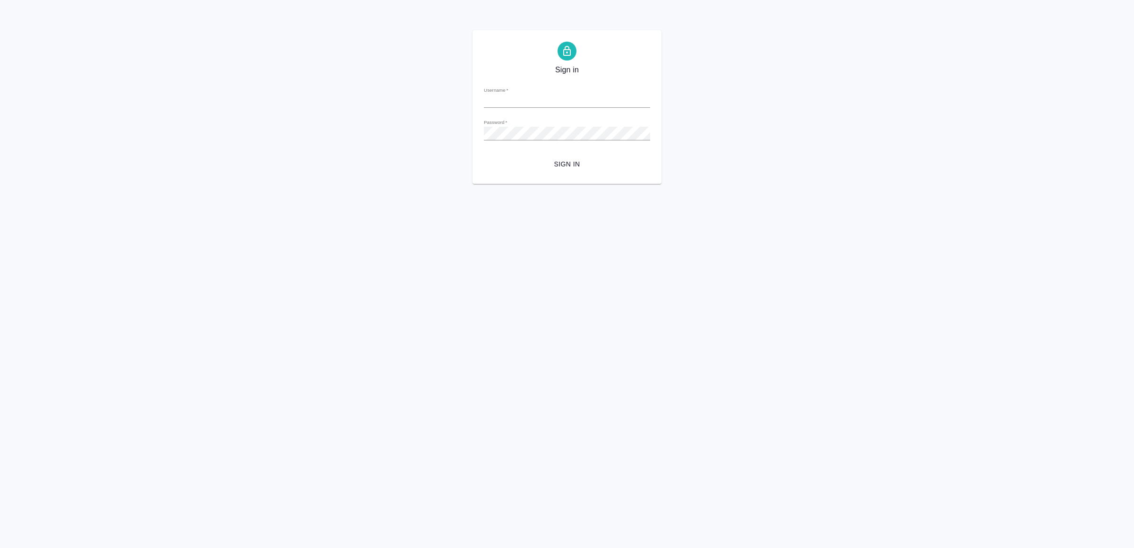
type input "[EMAIL_ADDRESS][DOMAIN_NAME]"
click at [577, 164] on span "Sign in" at bounding box center [566, 164] width 151 height 12
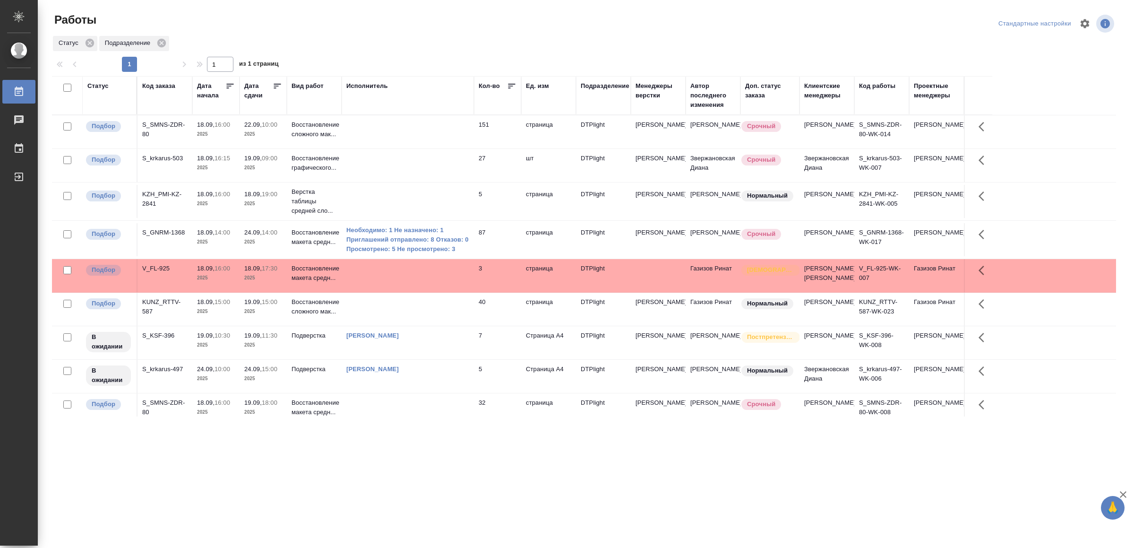
scroll to position [75, 0]
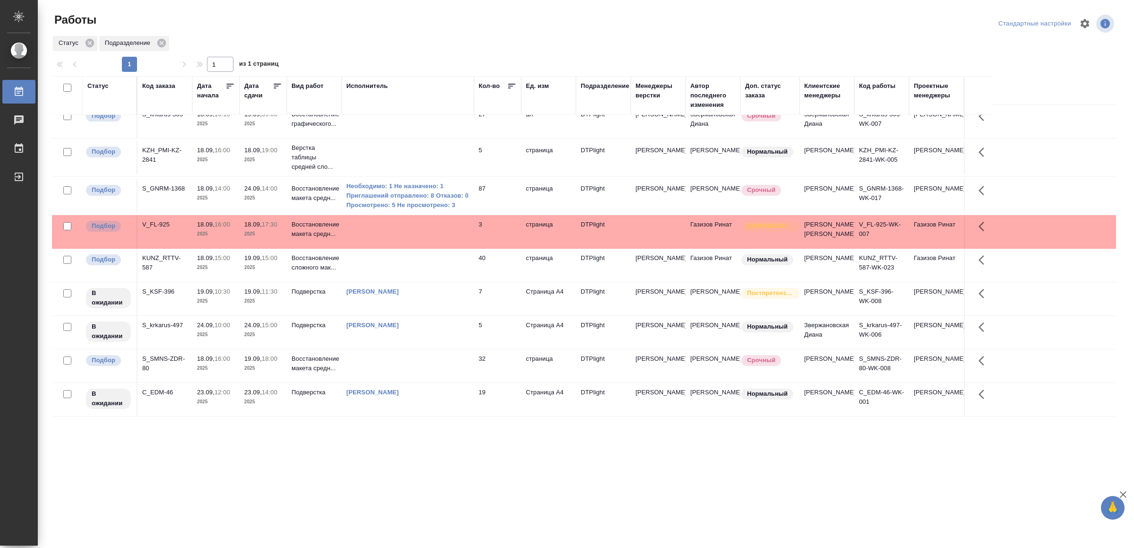
click at [468, 359] on td at bounding box center [408, 365] width 132 height 33
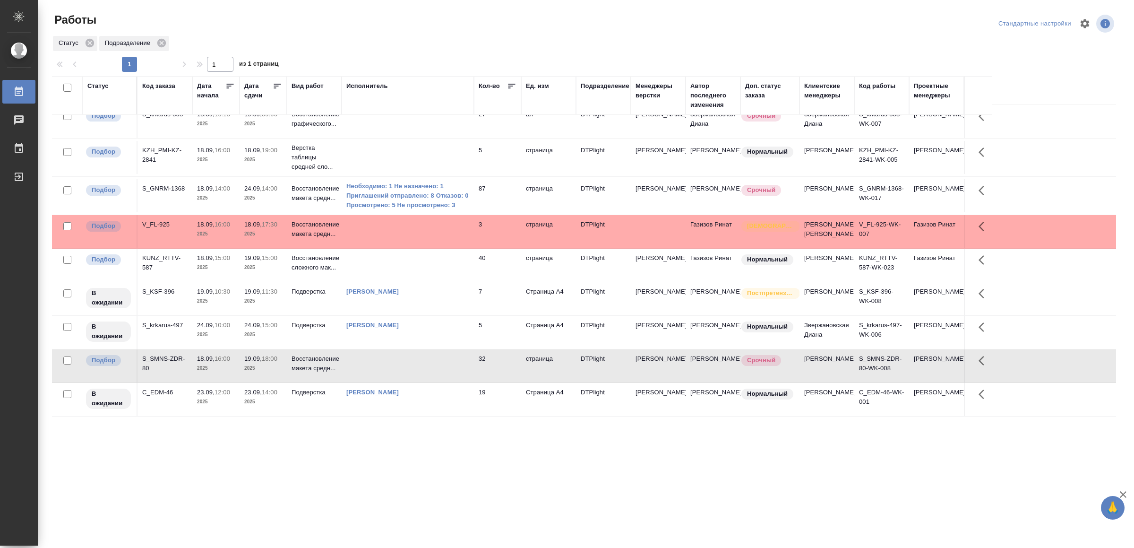
click at [468, 359] on td at bounding box center [408, 365] width 132 height 33
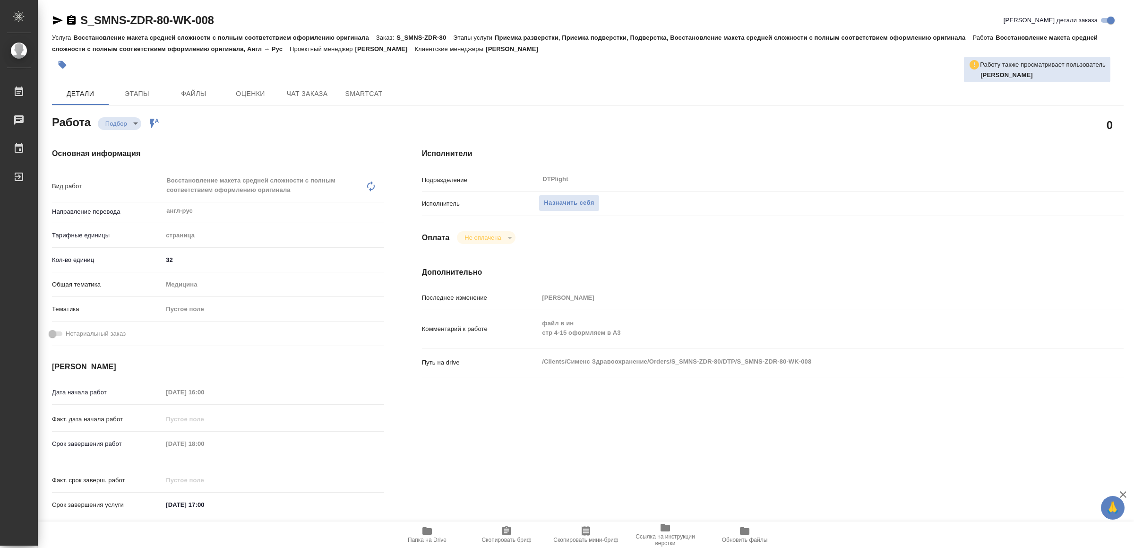
click at [430, 527] on icon "button" at bounding box center [427, 530] width 11 height 11
